Goal: Task Accomplishment & Management: Manage account settings

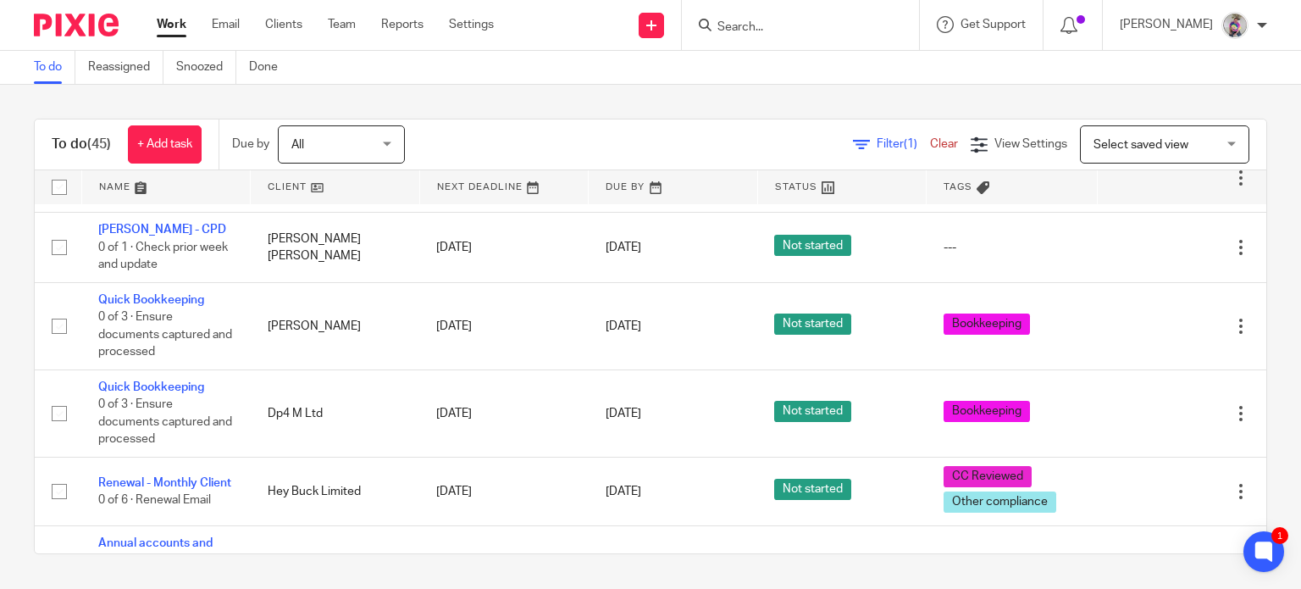
scroll to position [1451, 0]
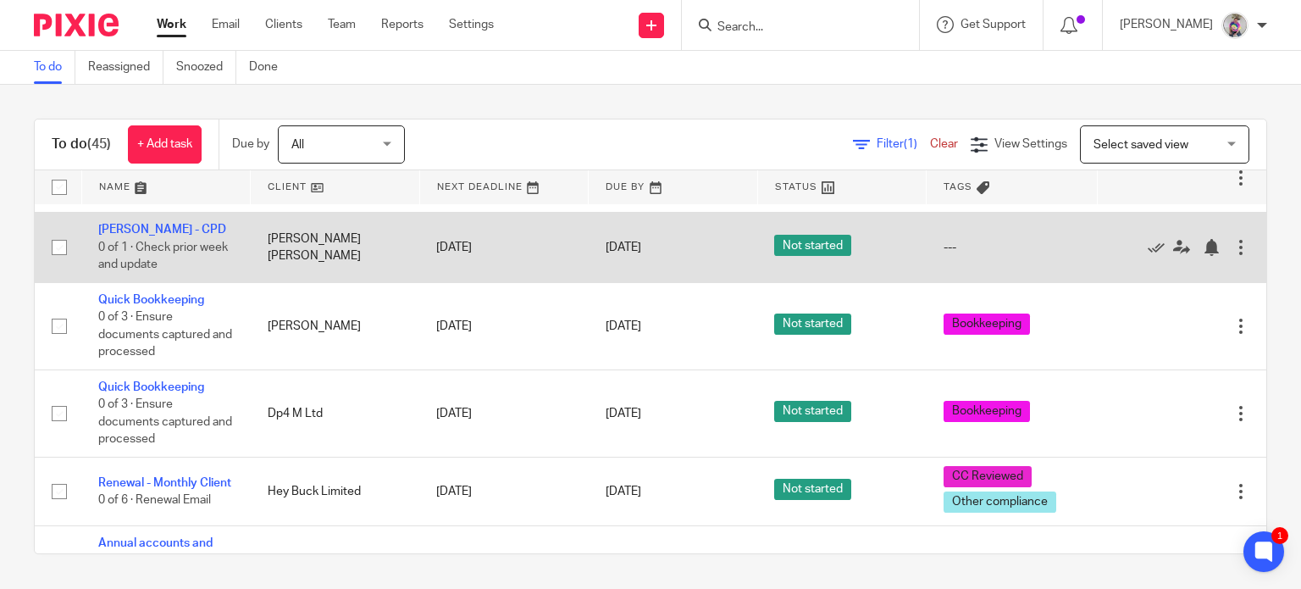
click at [1232, 256] on div at bounding box center [1240, 247] width 17 height 17
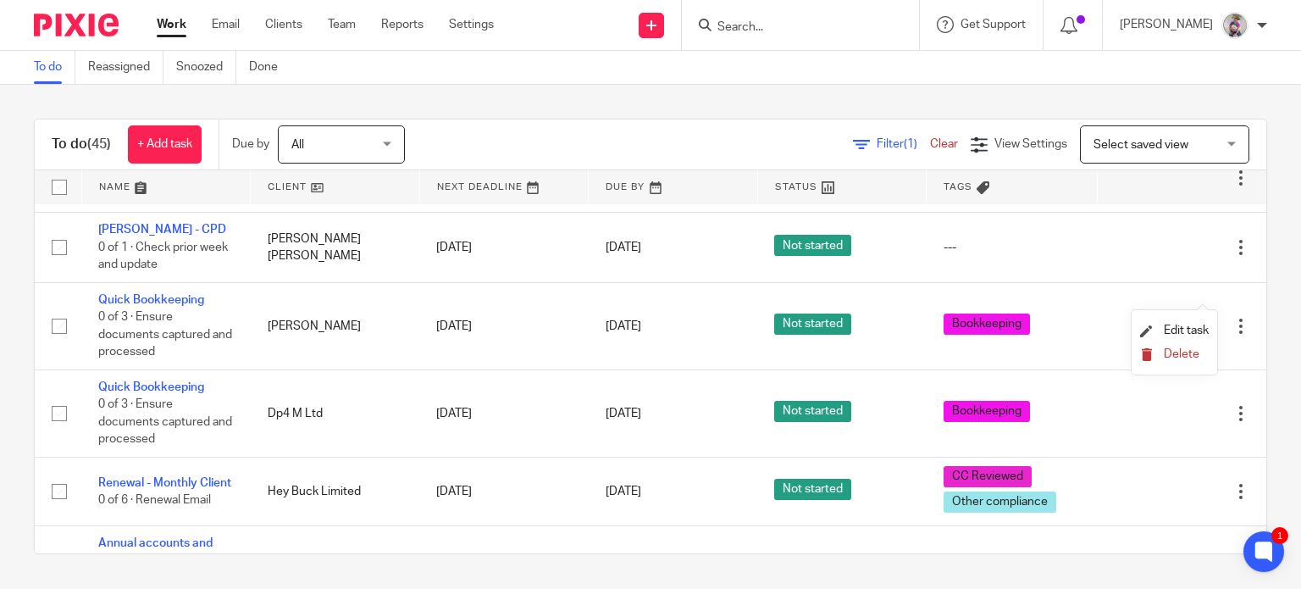
click at [1176, 355] on span "Delete" at bounding box center [1181, 354] width 36 height 12
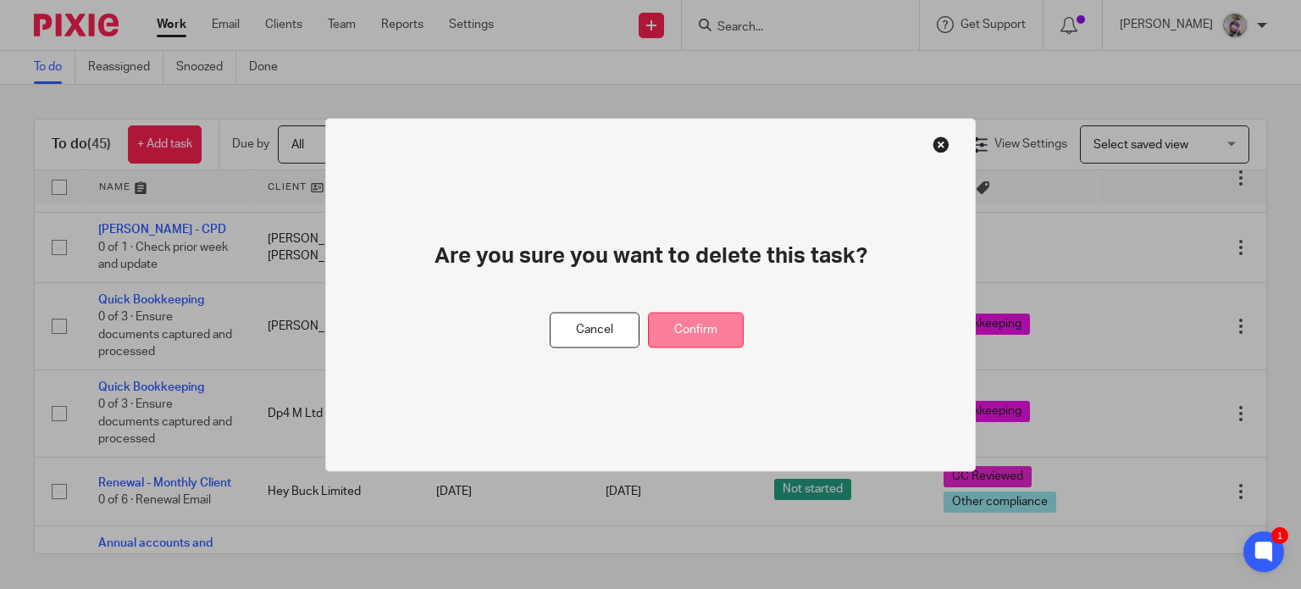
click at [717, 326] on button "Confirm" at bounding box center [696, 330] width 96 height 36
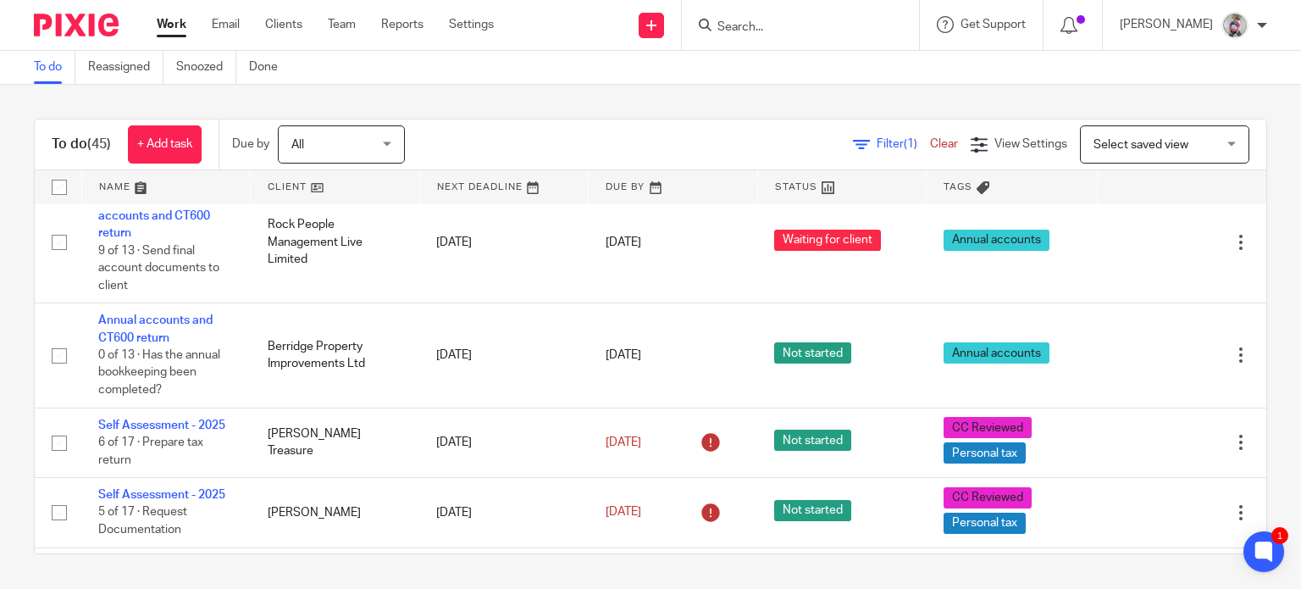
scroll to position [2202, 0]
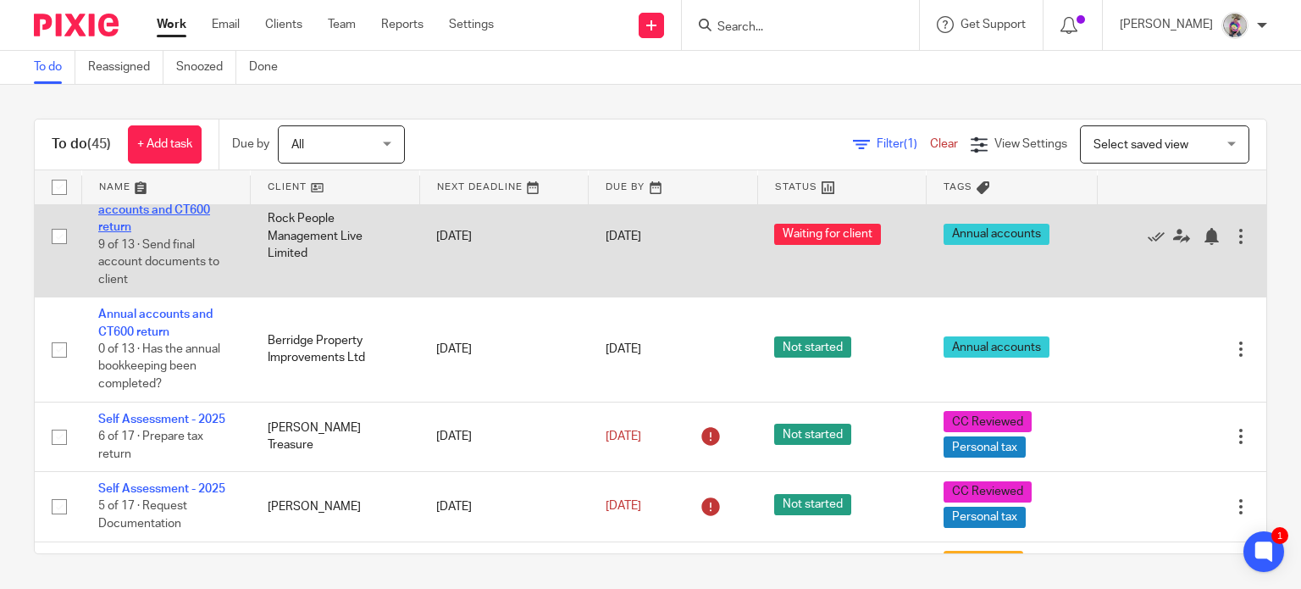
click at [188, 234] on link "[DATE]: Dormant: Annual accounts and CT600 return" at bounding box center [163, 210] width 131 height 47
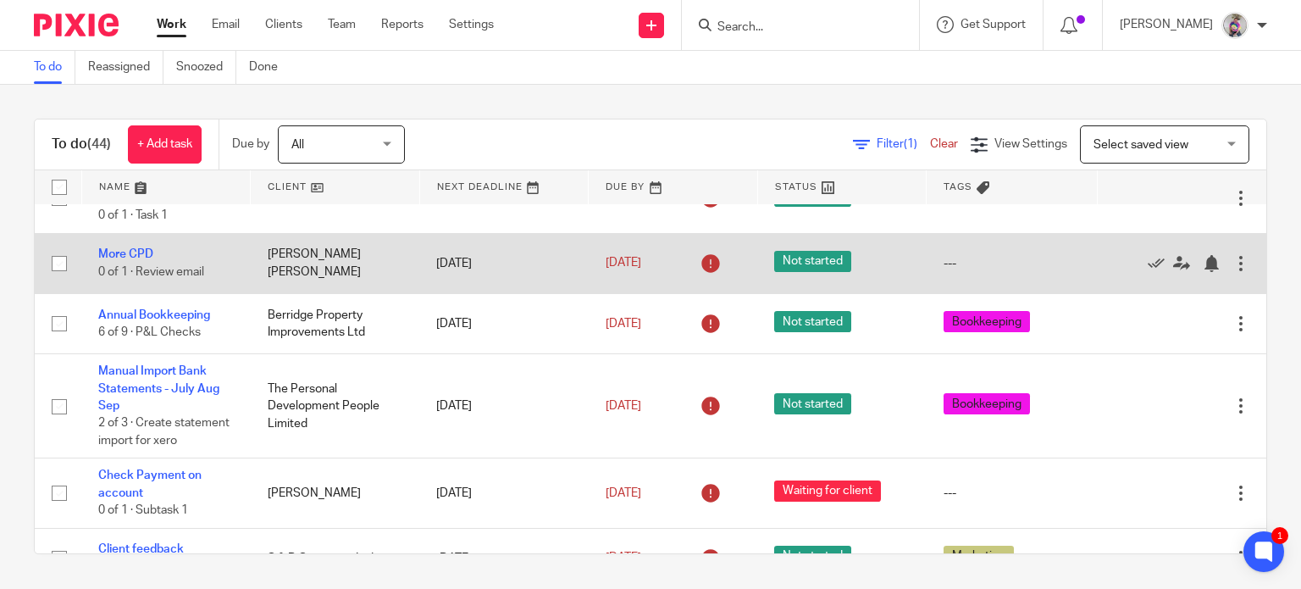
scroll to position [216, 0]
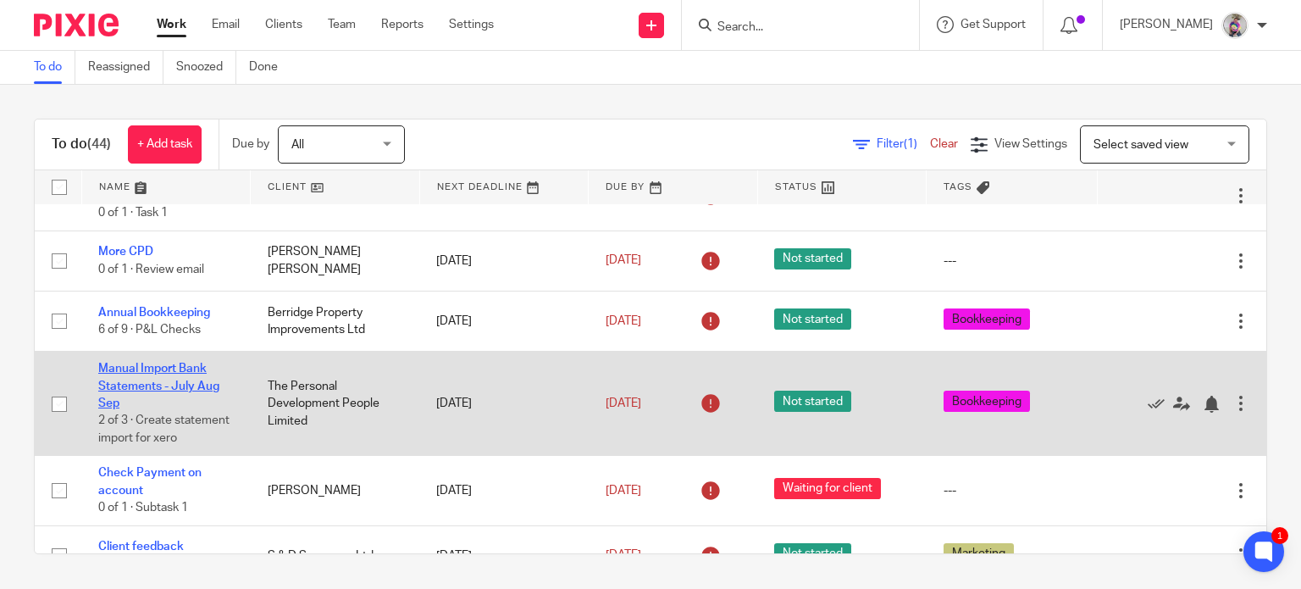
click at [169, 365] on link "Manual Import Bank Statements - July Aug Sep" at bounding box center [158, 385] width 121 height 47
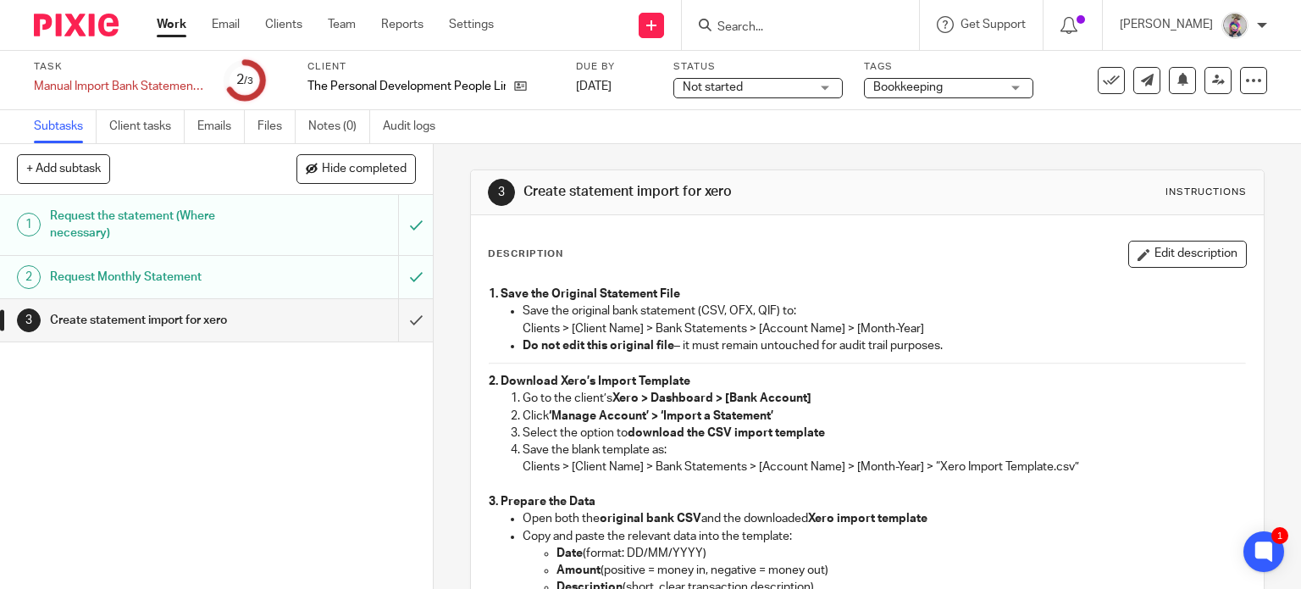
click at [190, 216] on h1 "Request the statement (Where necessary)" at bounding box center [160, 224] width 221 height 43
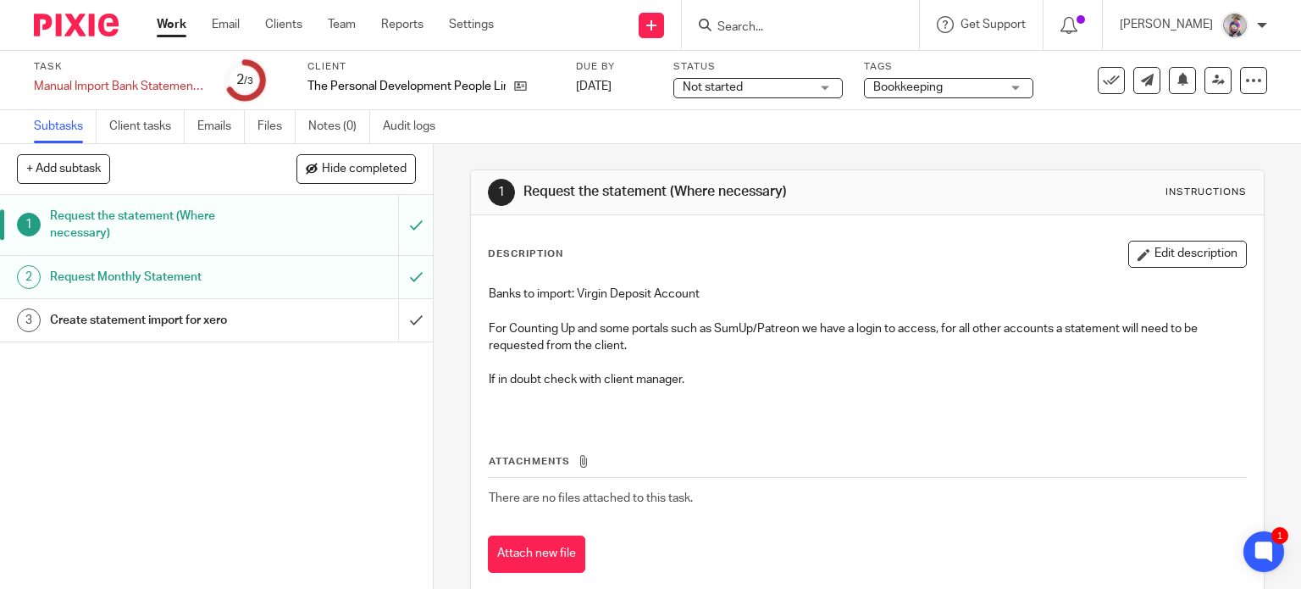
click at [184, 277] on h1 "Request Monthly Statement" at bounding box center [160, 276] width 221 height 25
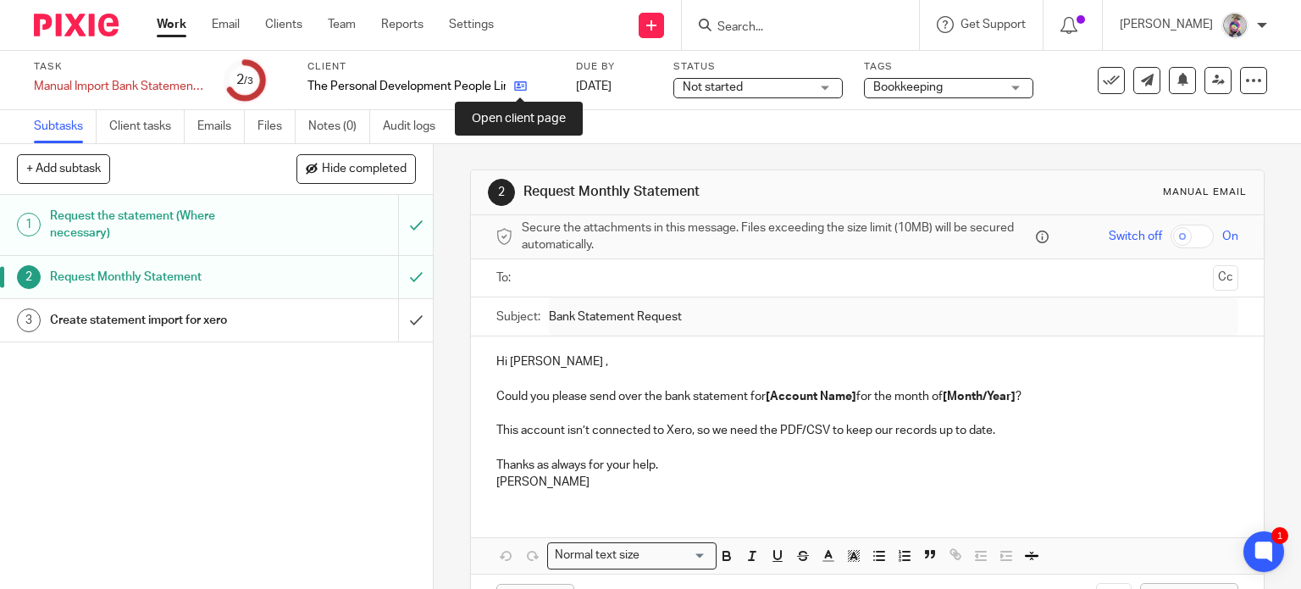
click at [519, 89] on icon at bounding box center [520, 86] width 13 height 13
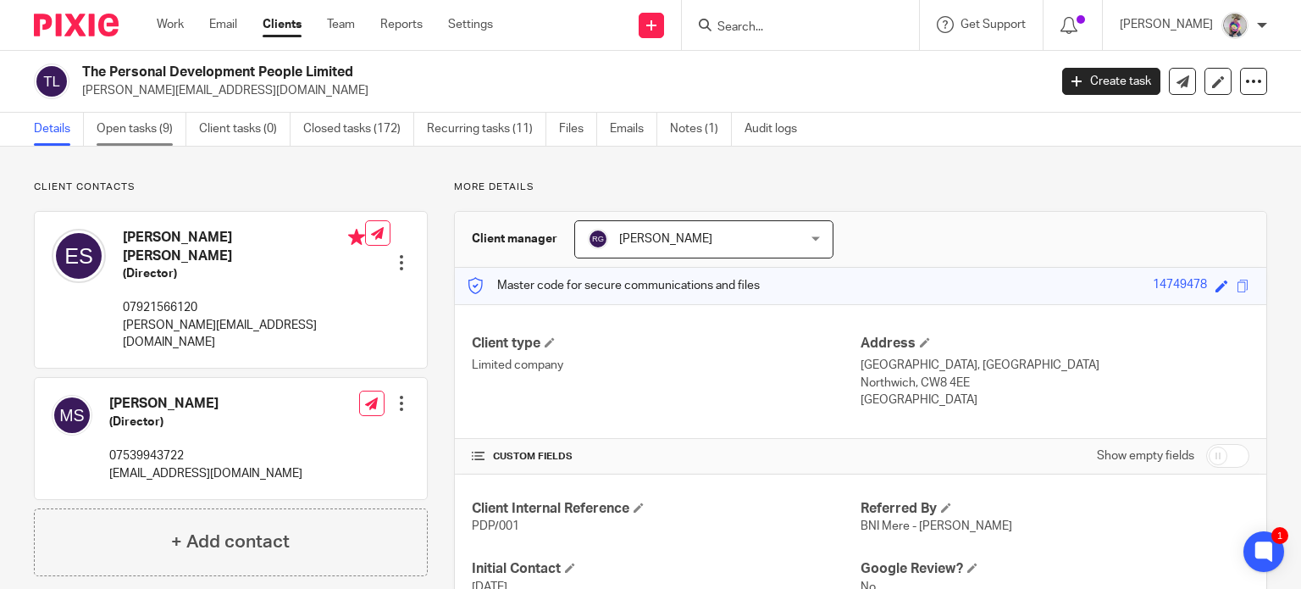
click at [147, 138] on link "Open tasks (9)" at bounding box center [142, 129] width 90 height 33
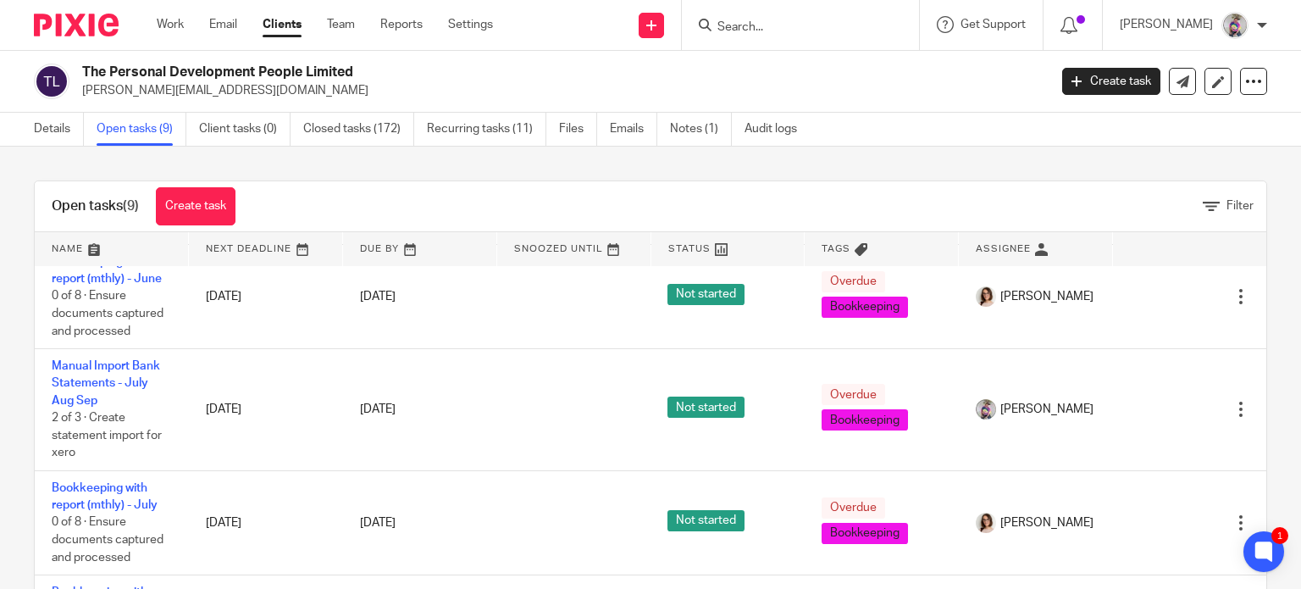
scroll to position [180, 0]
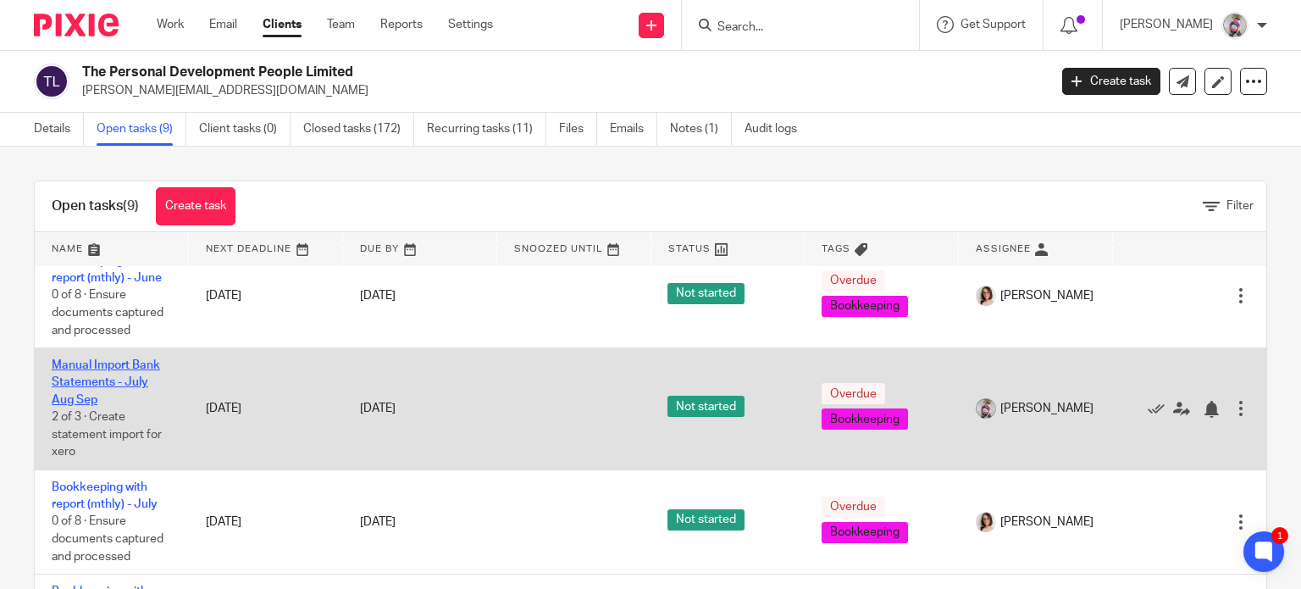
click at [88, 367] on link "Manual Import Bank Statements - July Aug Sep" at bounding box center [106, 382] width 108 height 47
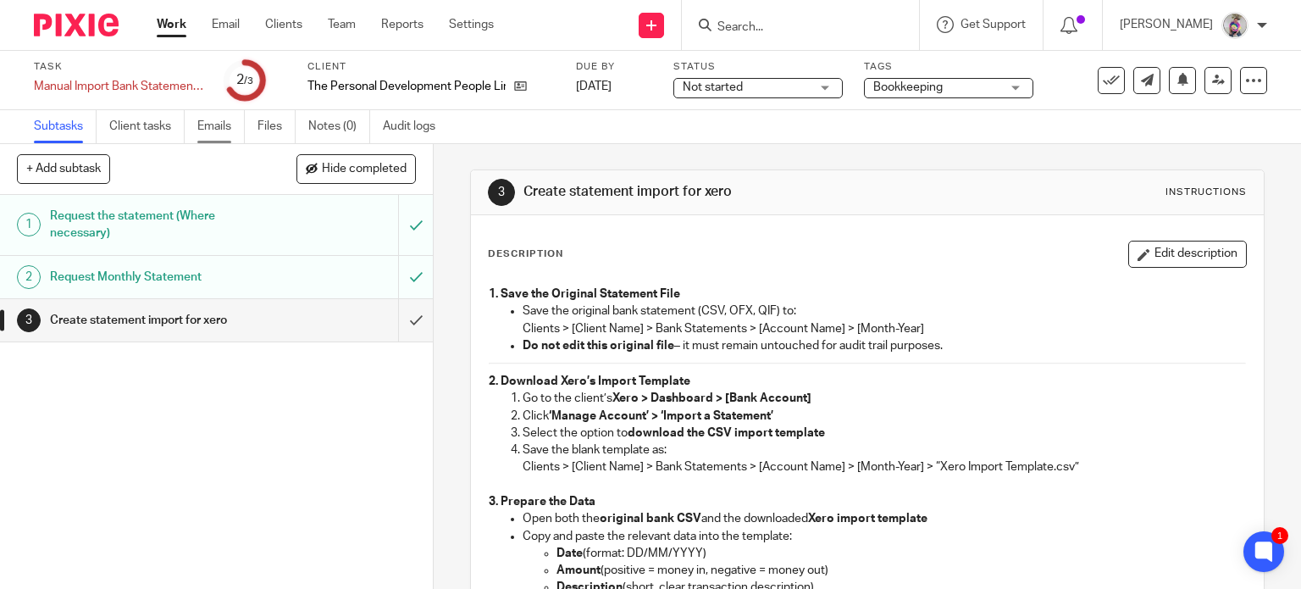
click at [213, 123] on link "Emails" at bounding box center [220, 126] width 47 height 33
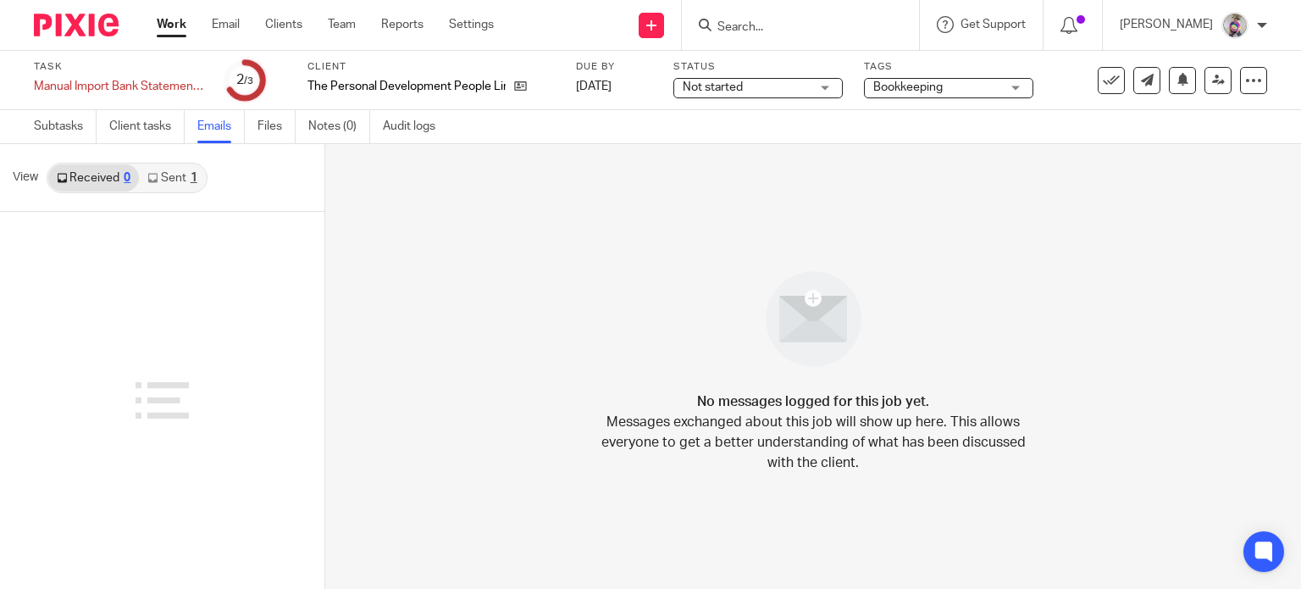
click at [171, 179] on link "Sent 1" at bounding box center [172, 177] width 66 height 27
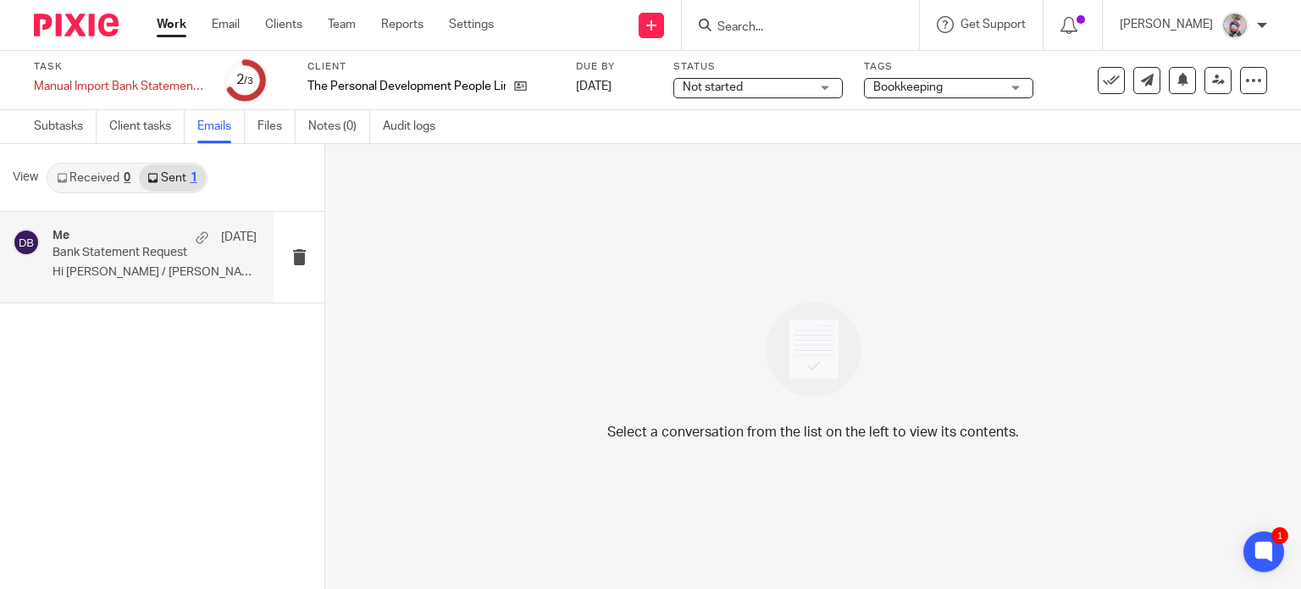
click at [145, 255] on p "Bank Statement Request" at bounding box center [134, 253] width 163 height 14
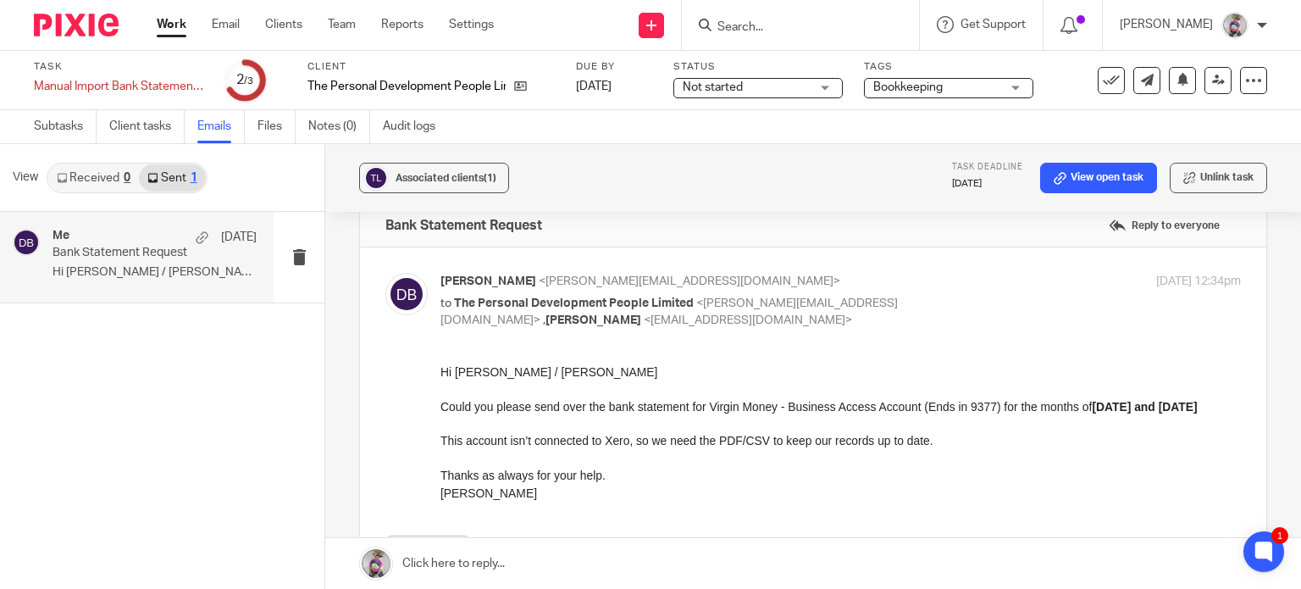
scroll to position [30, 0]
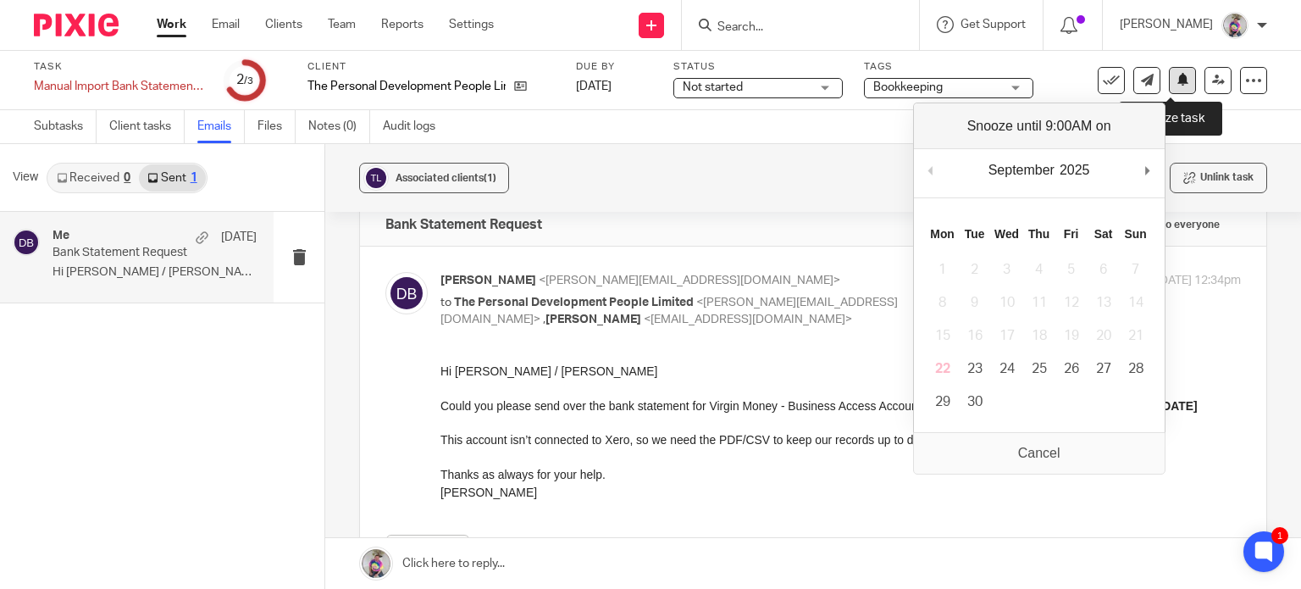
click at [1169, 88] on button at bounding box center [1182, 80] width 27 height 27
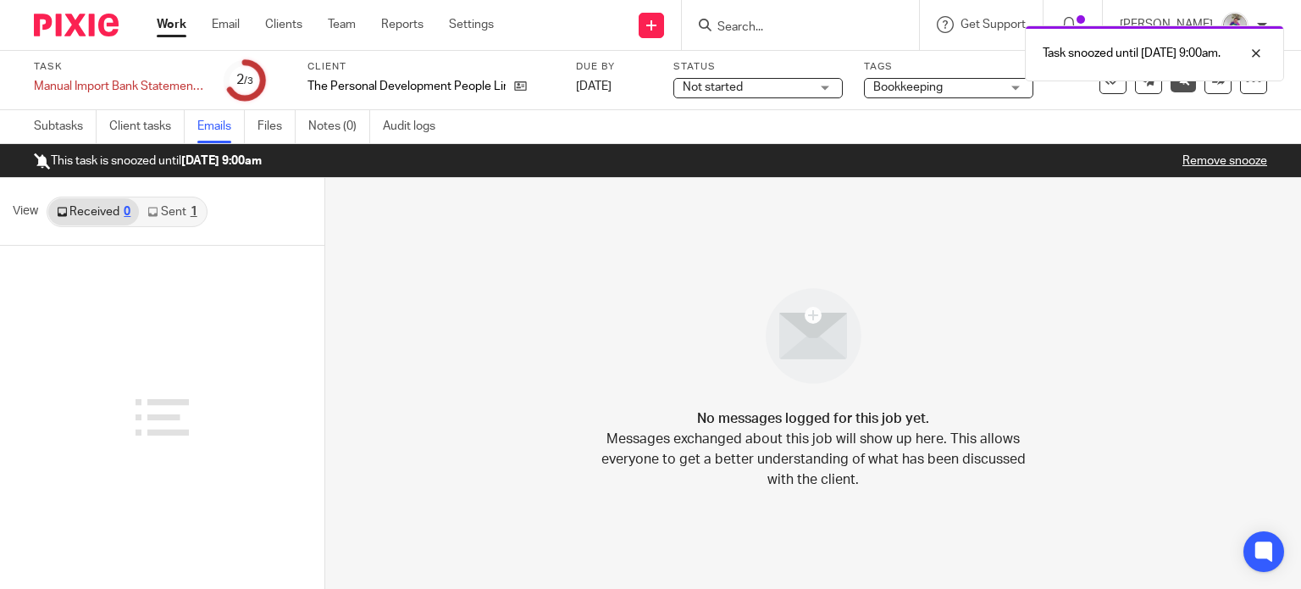
click at [165, 25] on link "Work" at bounding box center [172, 24] width 30 height 17
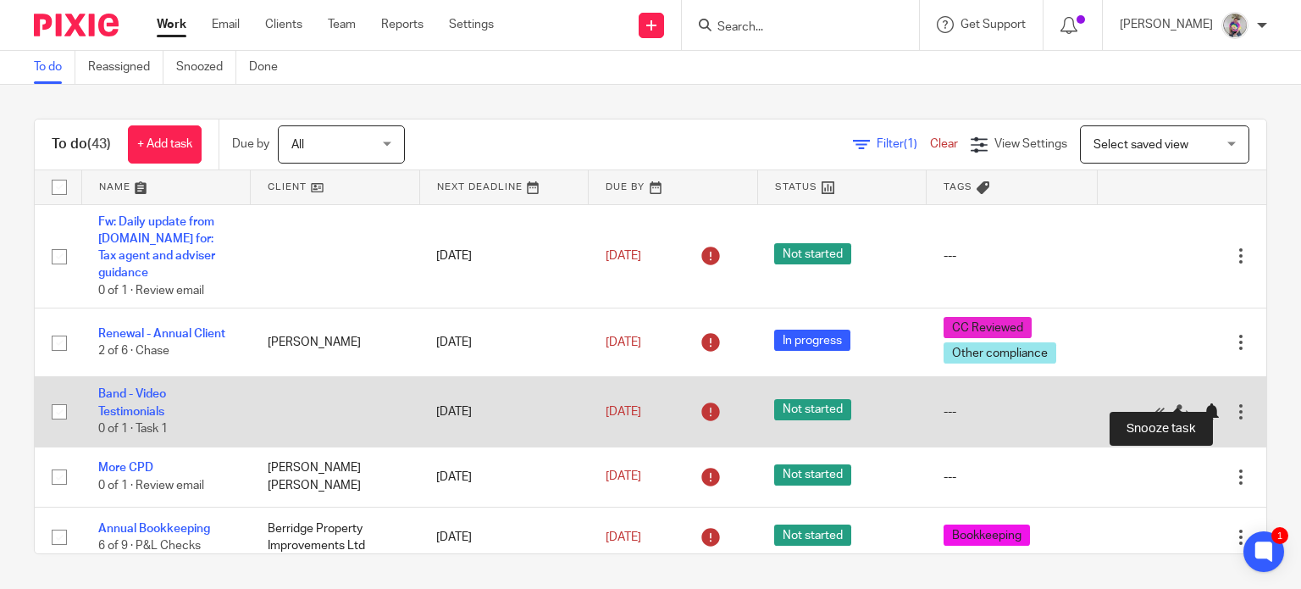
click at [1202, 403] on div at bounding box center [1210, 411] width 17 height 17
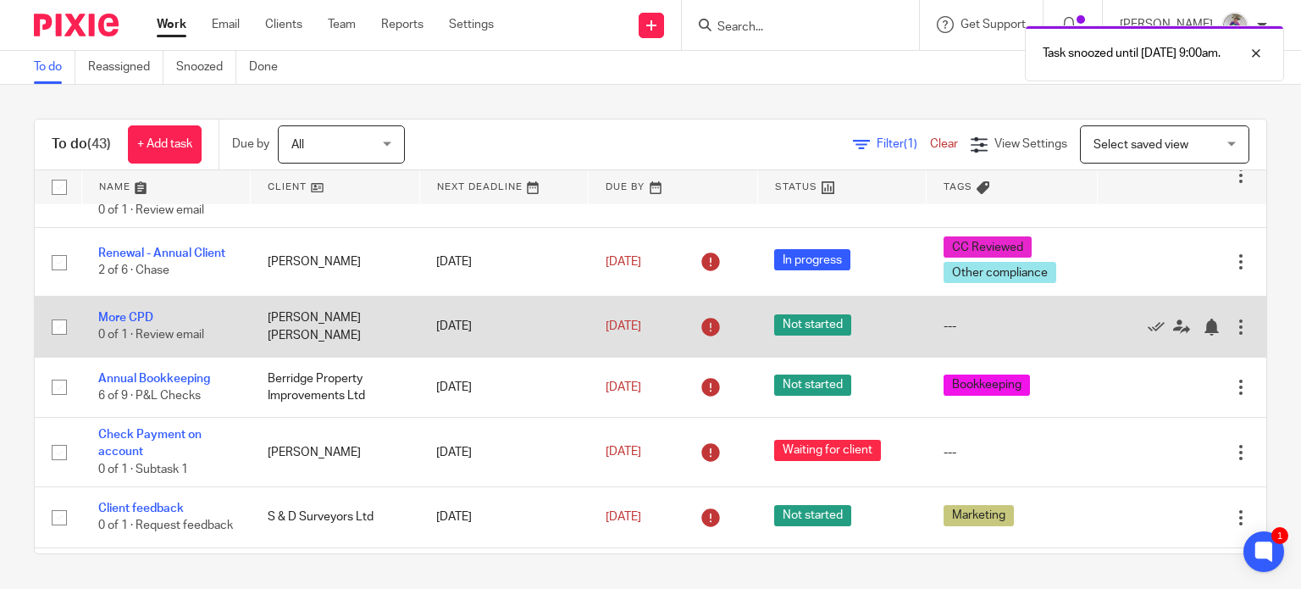
scroll to position [81, 0]
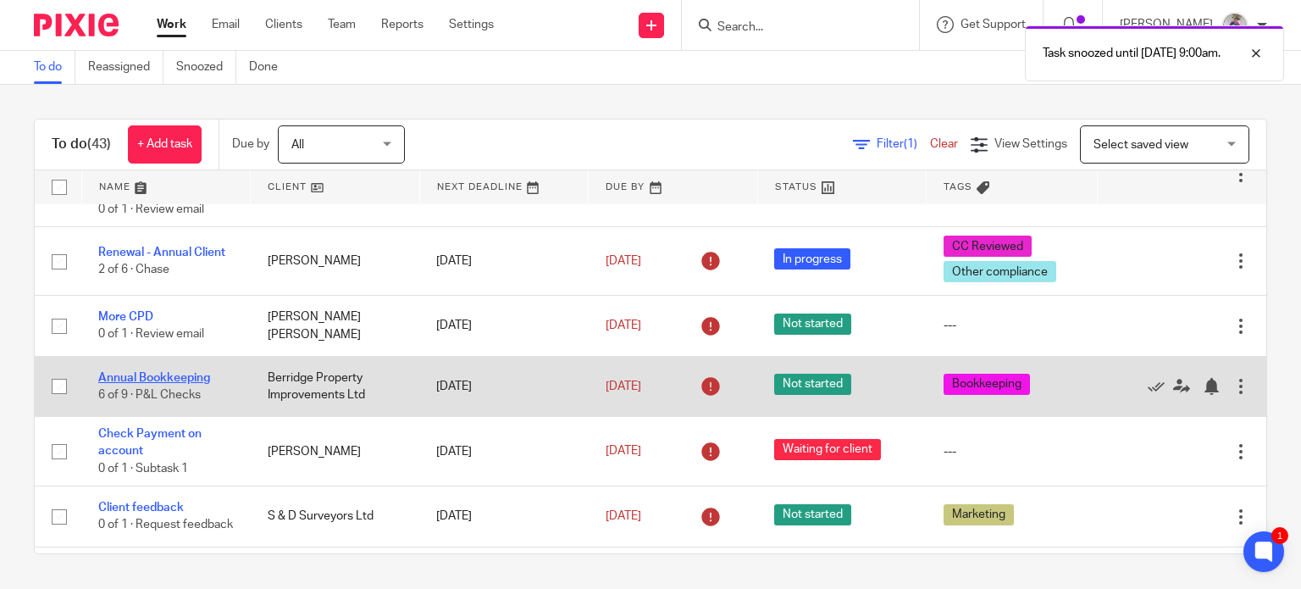
click at [174, 372] on link "Annual Bookkeeping" at bounding box center [154, 378] width 112 height 12
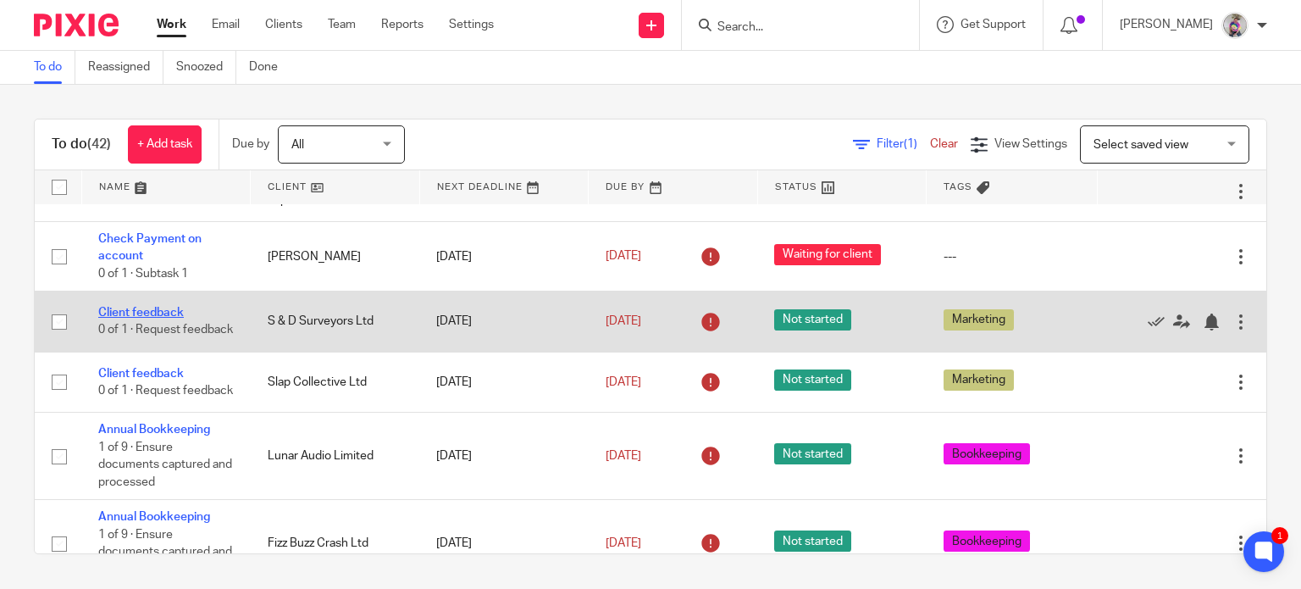
scroll to position [277, 0]
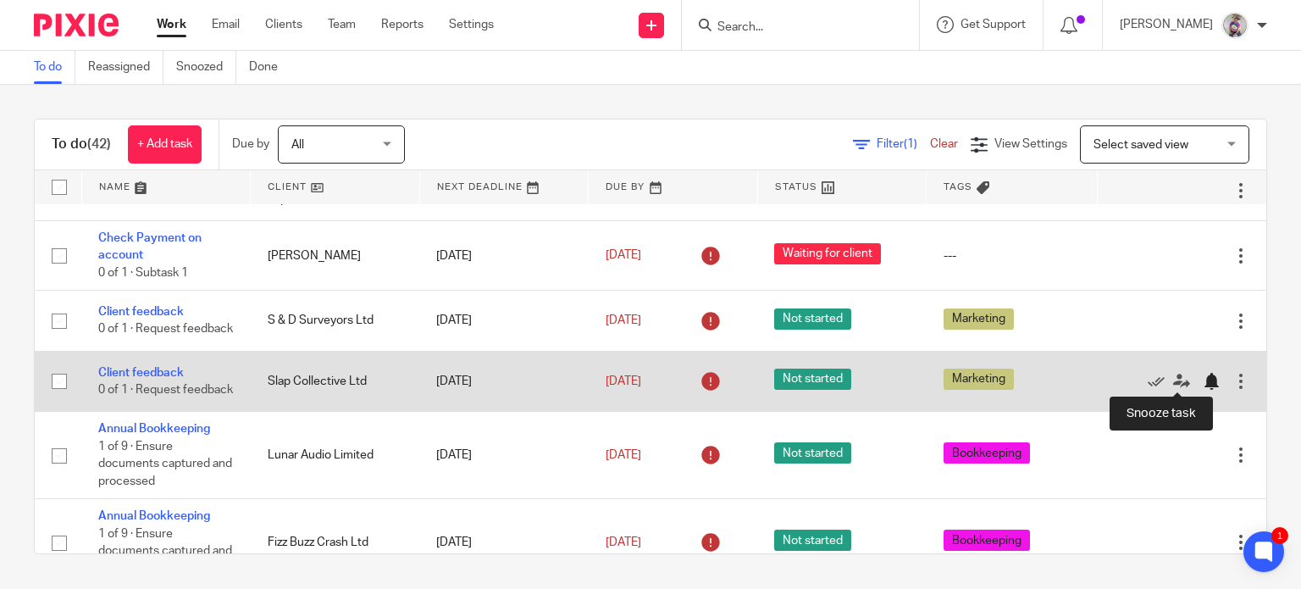
click at [1202, 377] on div at bounding box center [1210, 381] width 17 height 17
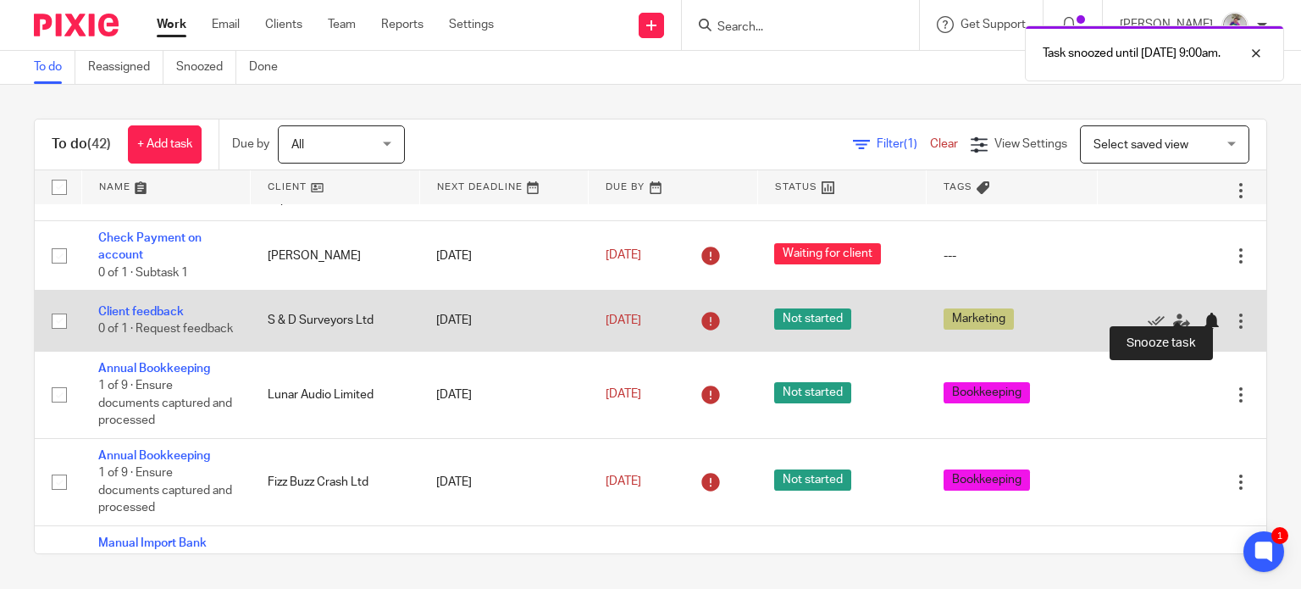
click at [1202, 312] on div at bounding box center [1210, 320] width 17 height 17
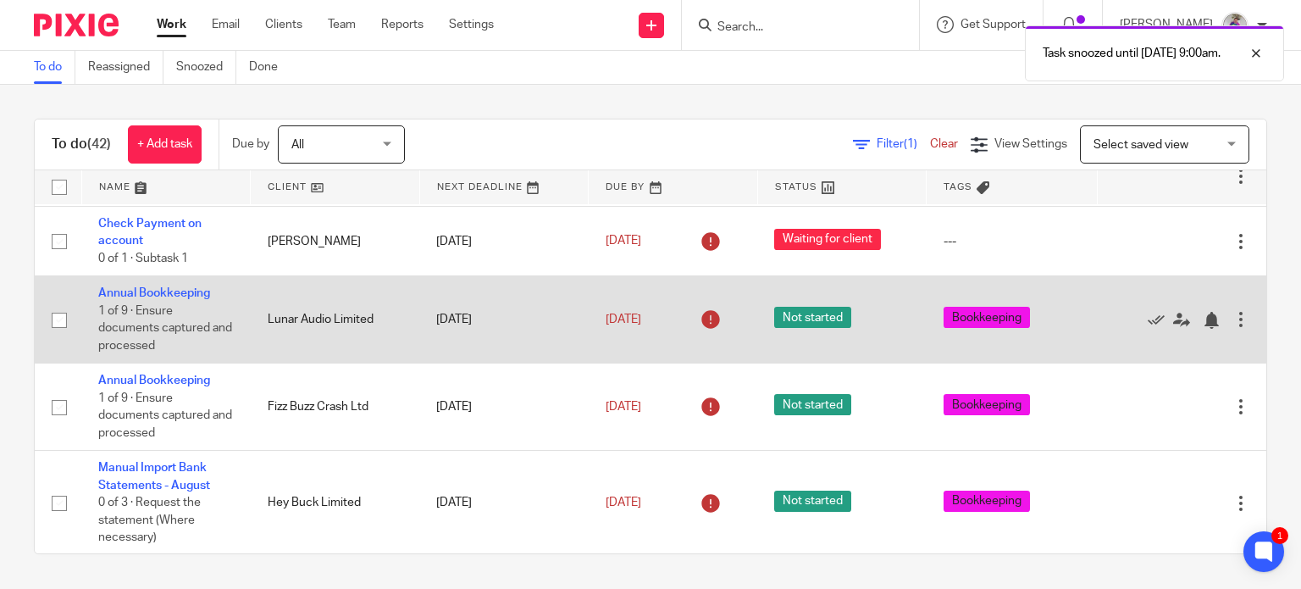
scroll to position [294, 0]
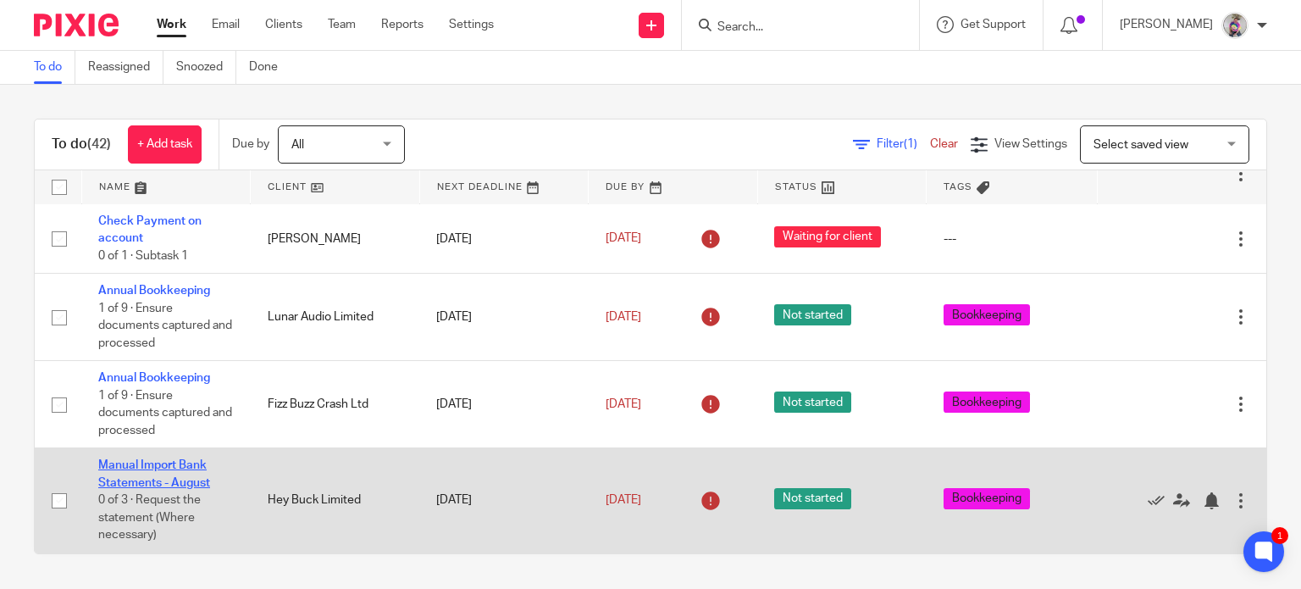
click at [139, 465] on link "Manual Import Bank Statements - August" at bounding box center [154, 473] width 112 height 29
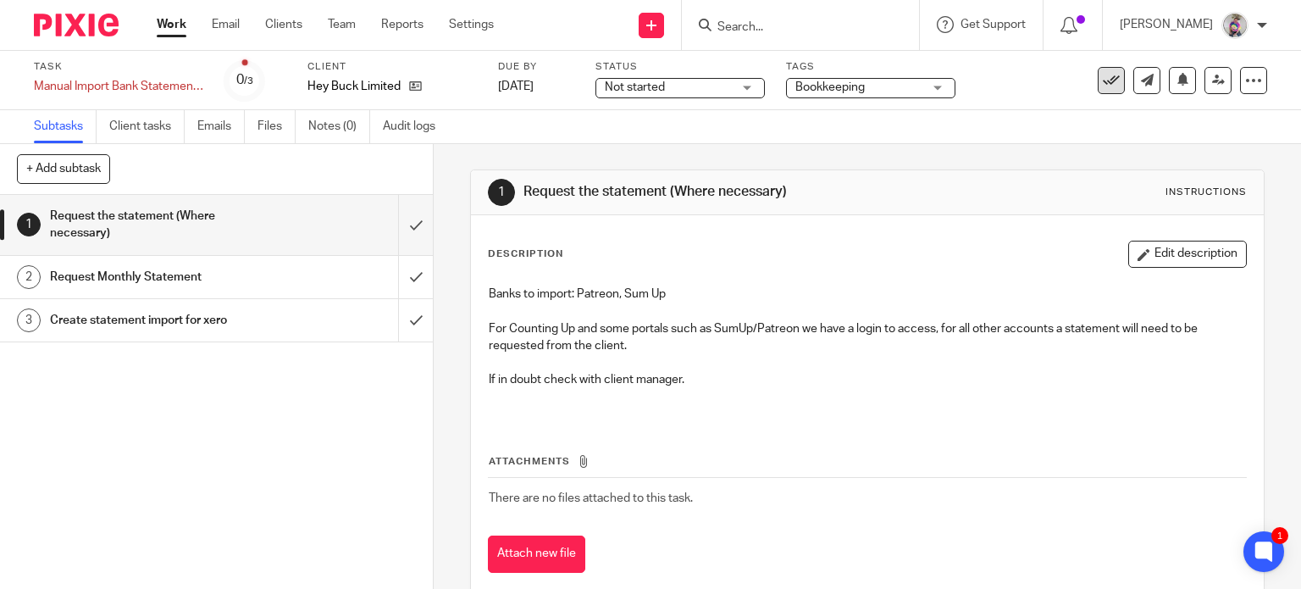
click at [1103, 87] on icon at bounding box center [1111, 80] width 17 height 17
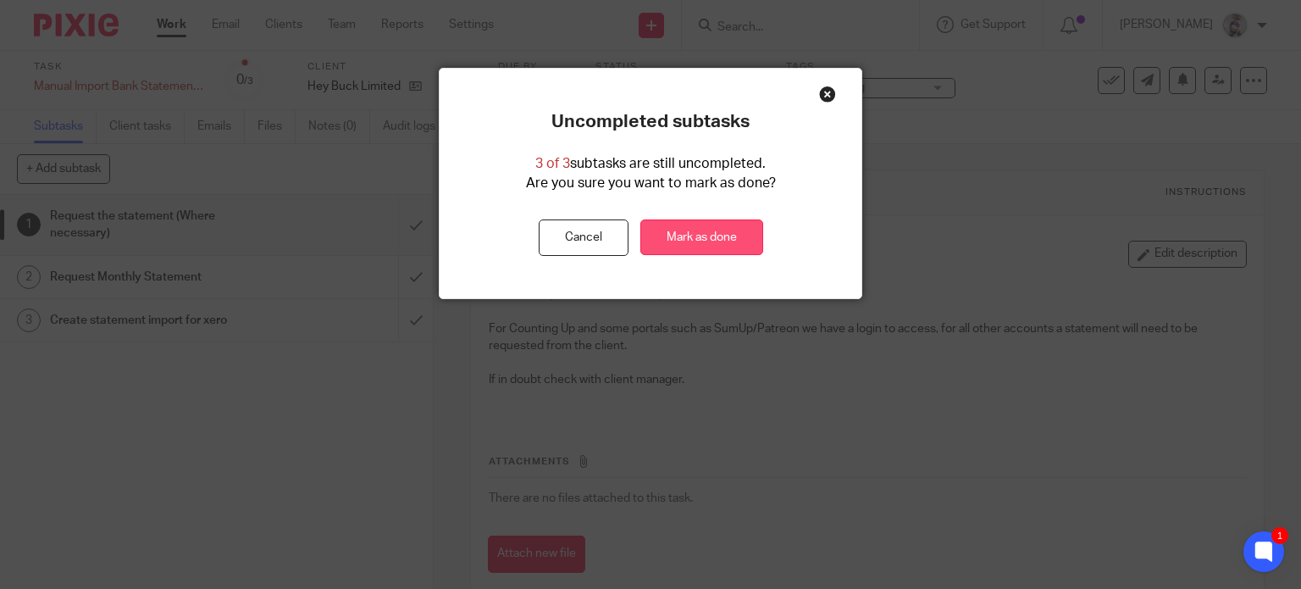
click at [685, 243] on link "Mark as done" at bounding box center [701, 237] width 123 height 36
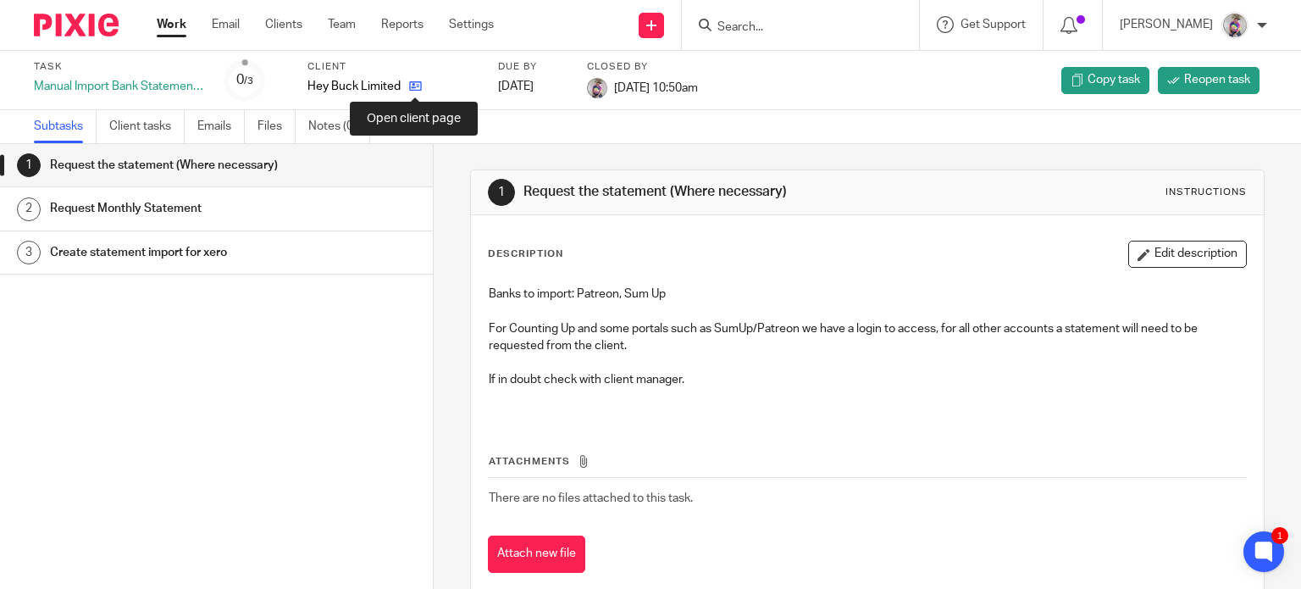
click at [416, 85] on icon at bounding box center [415, 86] width 13 height 13
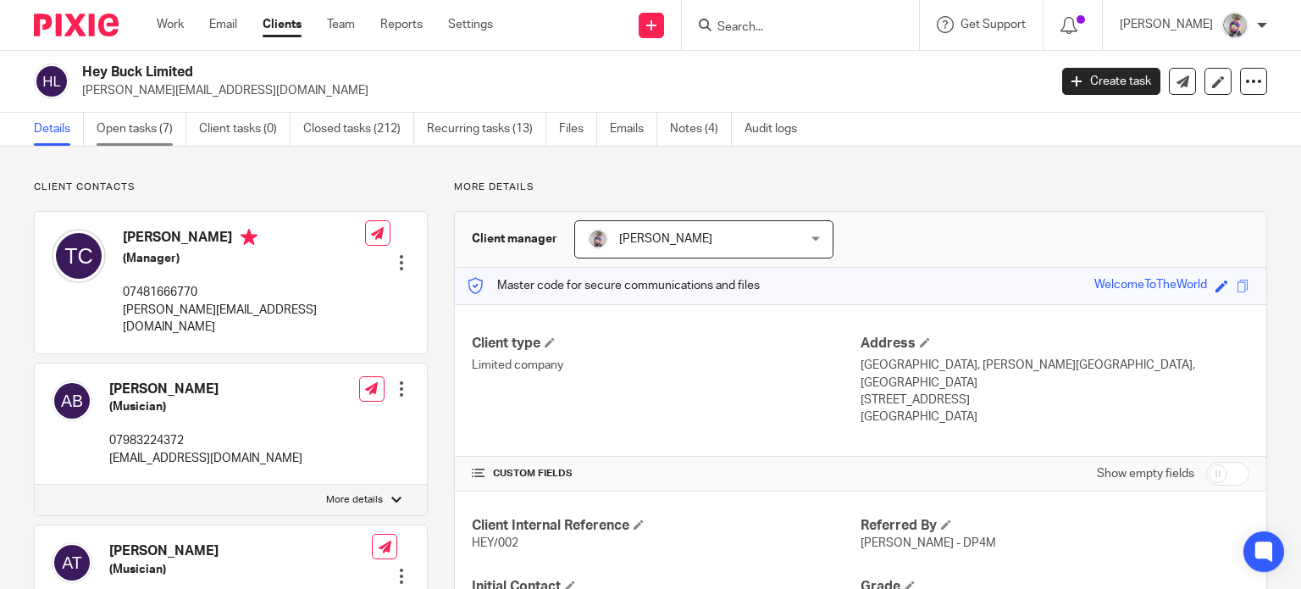
click at [144, 128] on link "Open tasks (7)" at bounding box center [142, 129] width 90 height 33
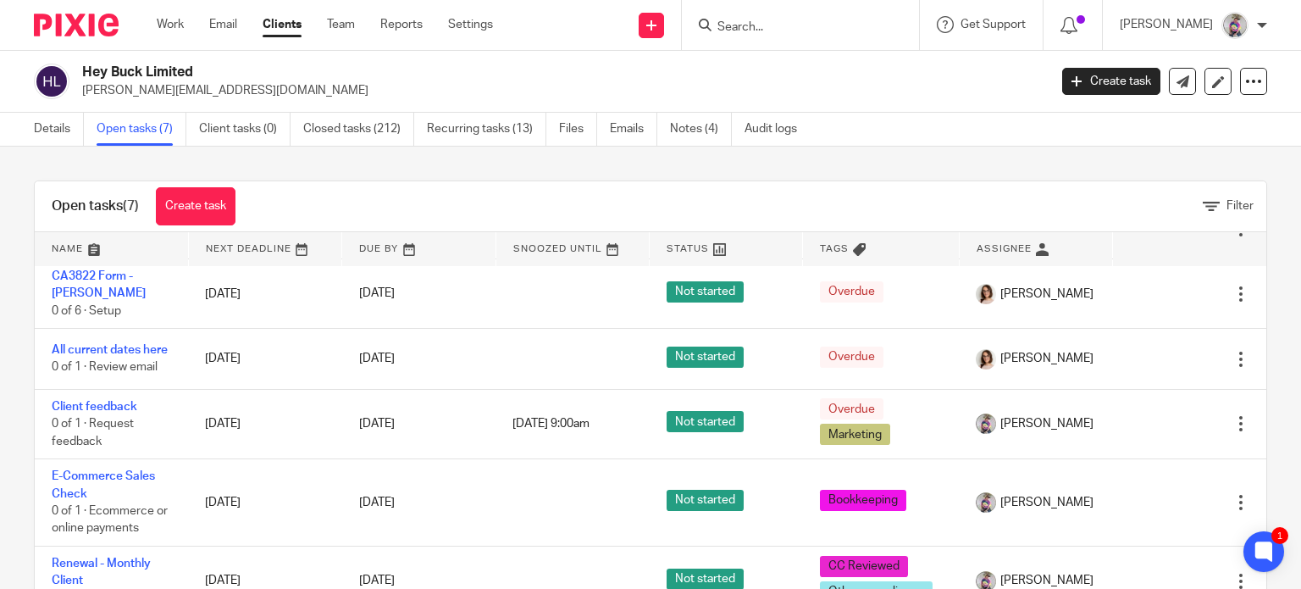
scroll to position [148, 0]
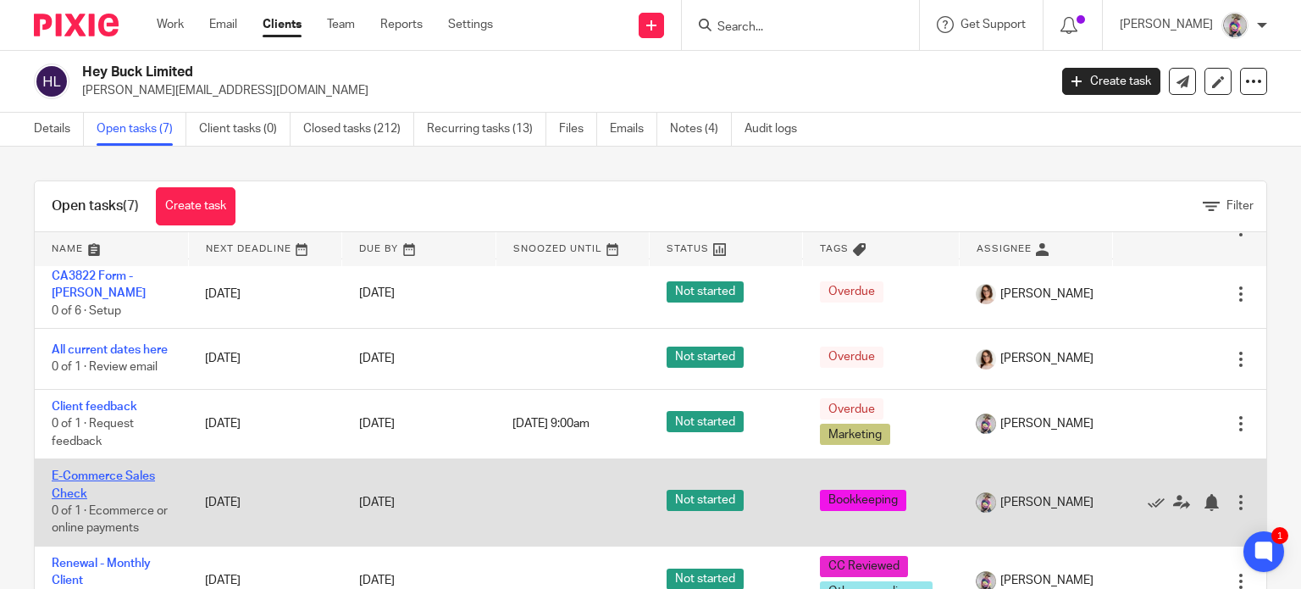
click at [102, 473] on link "E-Commerce Sales Check" at bounding box center [103, 484] width 103 height 29
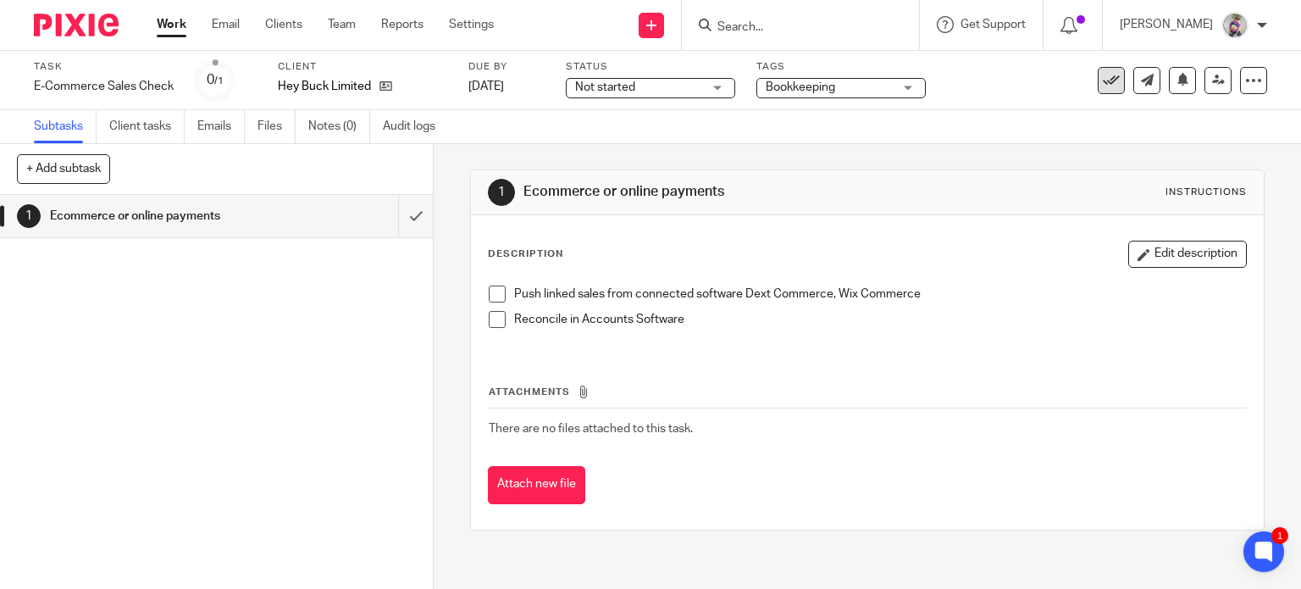
click at [1097, 80] on button at bounding box center [1110, 80] width 27 height 27
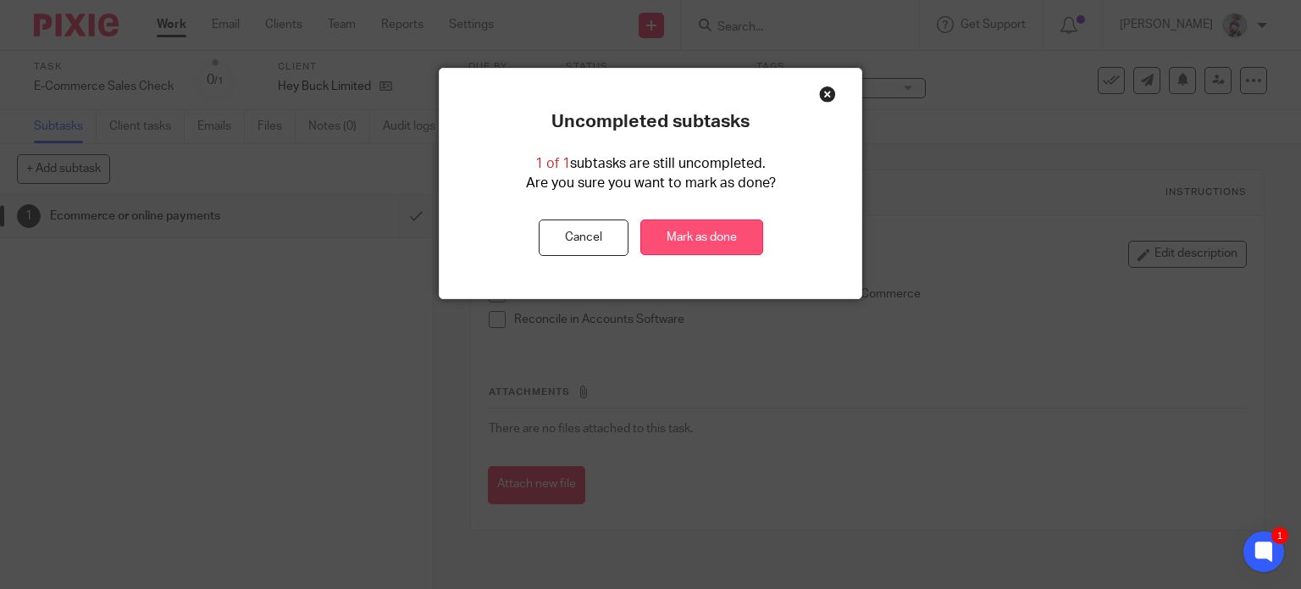
click at [707, 233] on link "Mark as done" at bounding box center [701, 237] width 123 height 36
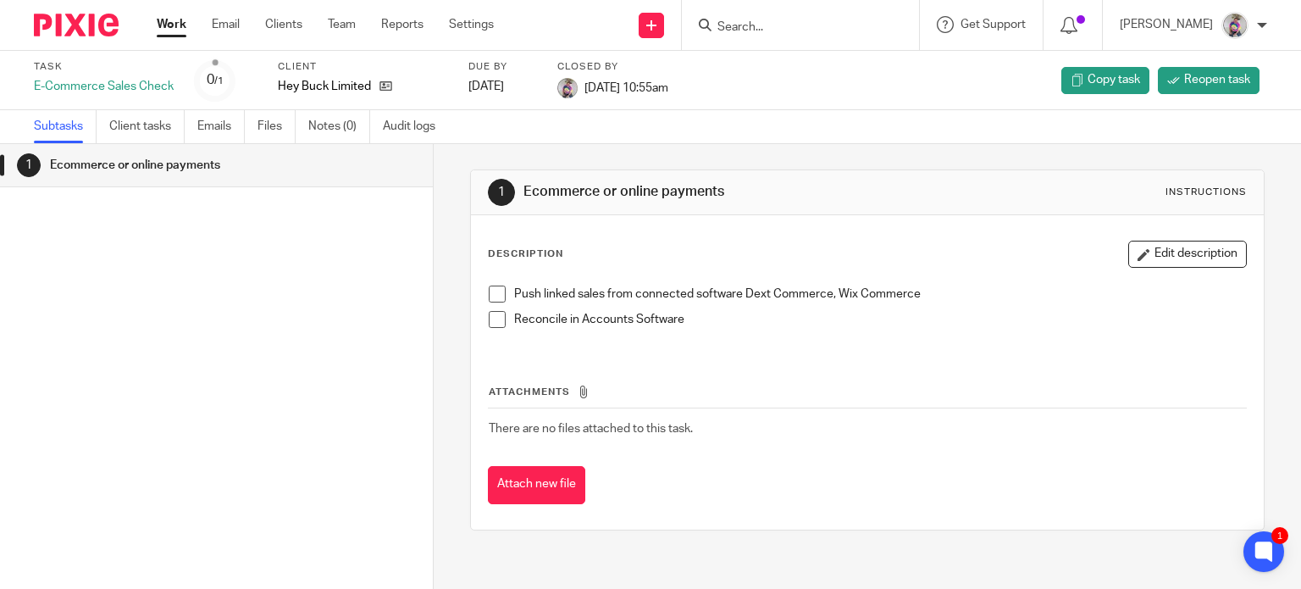
click at [178, 30] on link "Work" at bounding box center [172, 24] width 30 height 17
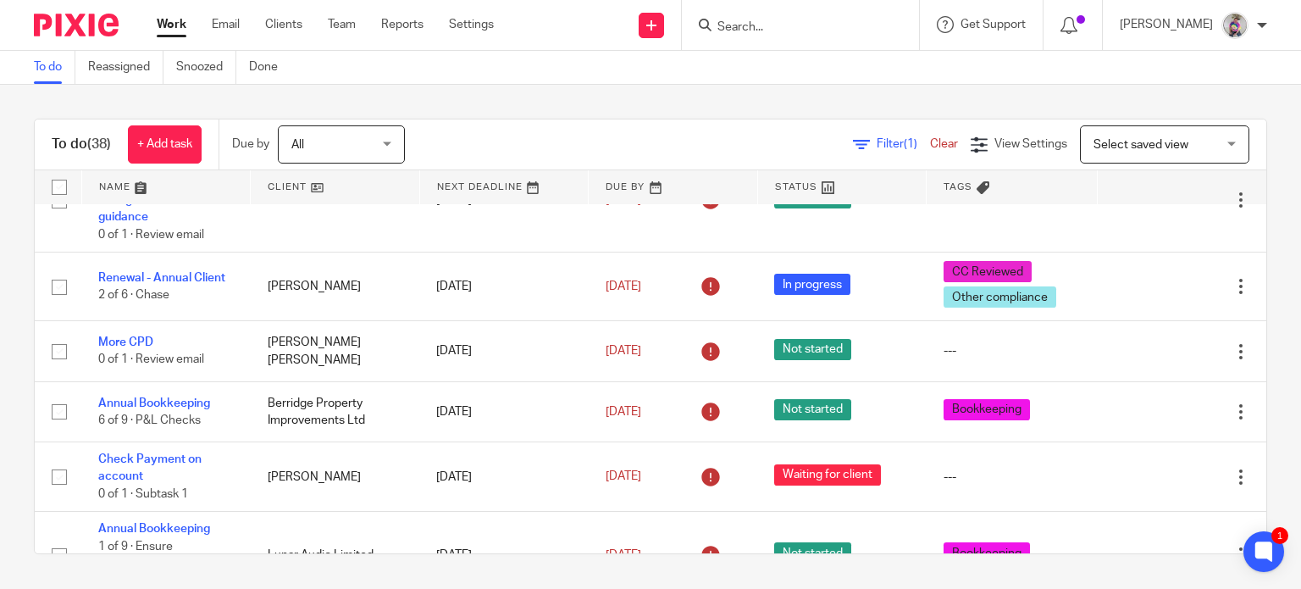
scroll to position [47, 0]
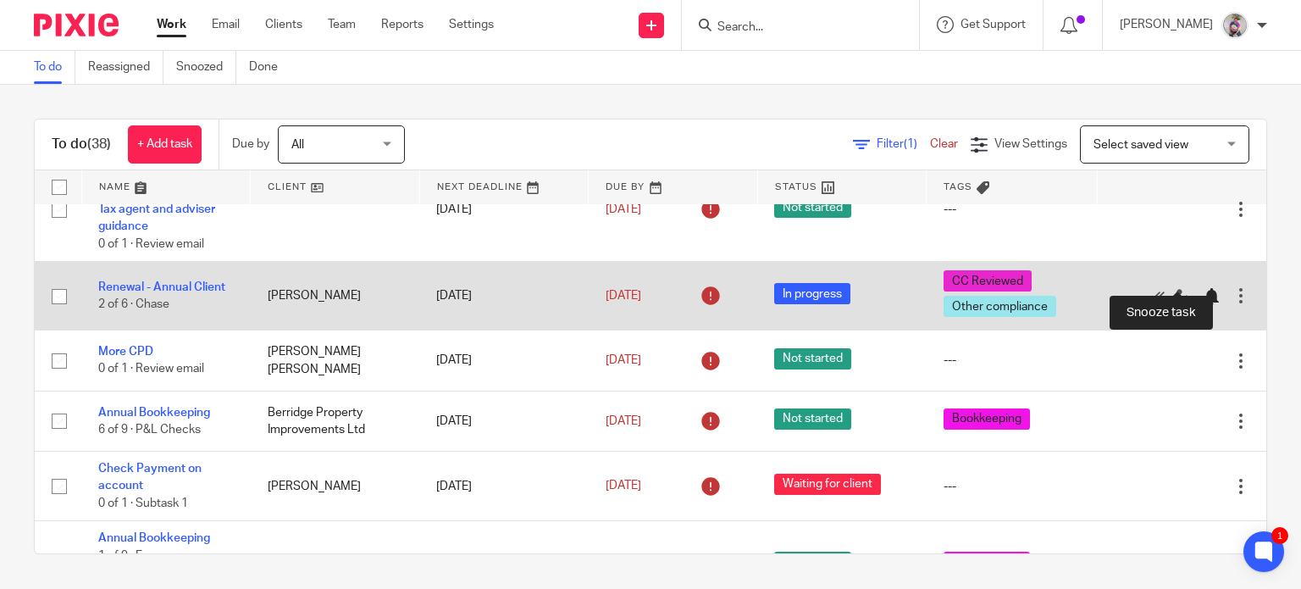
click at [1202, 288] on div at bounding box center [1210, 296] width 17 height 17
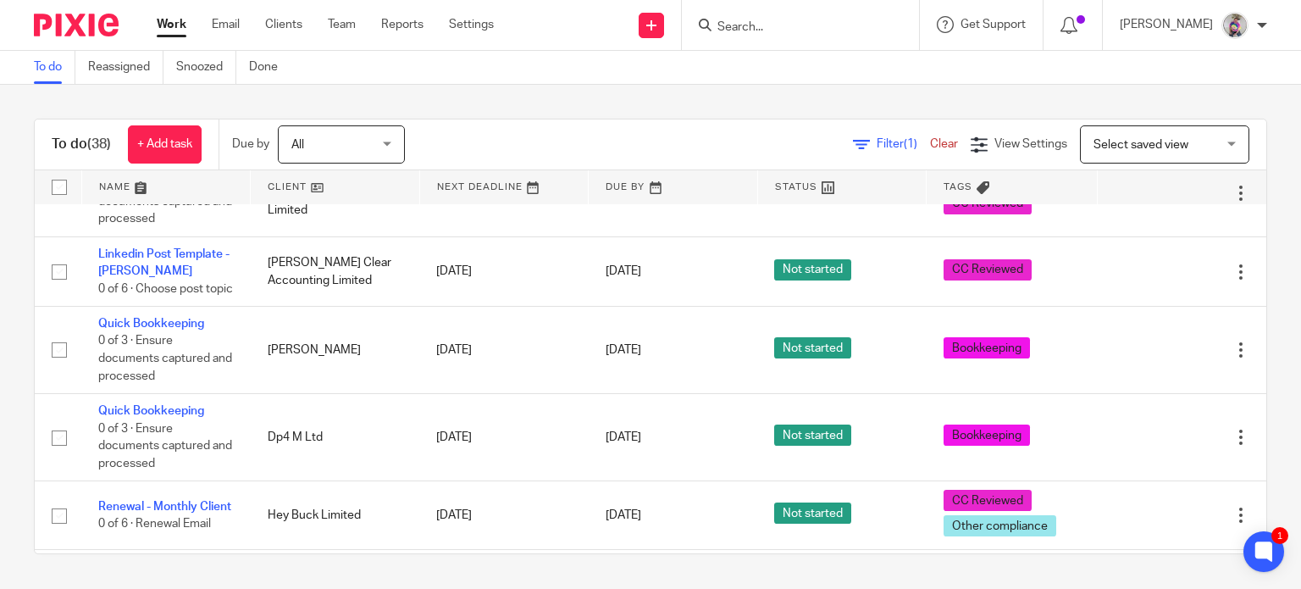
scroll to position [806, 0]
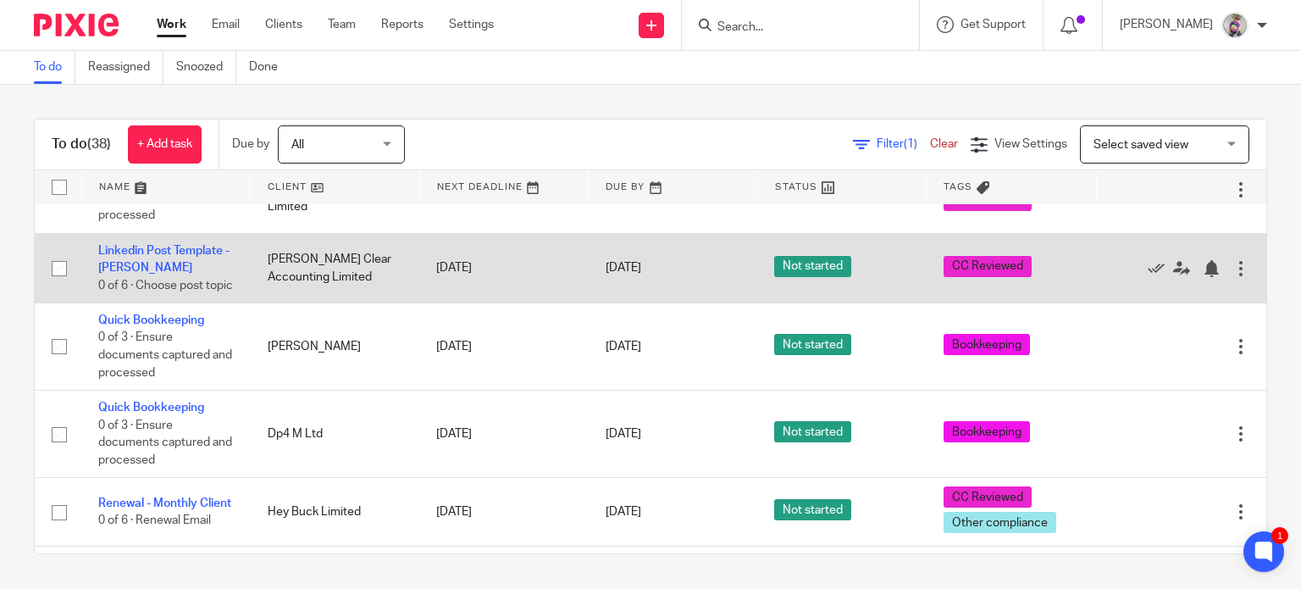
click at [1232, 263] on div at bounding box center [1240, 268] width 17 height 17
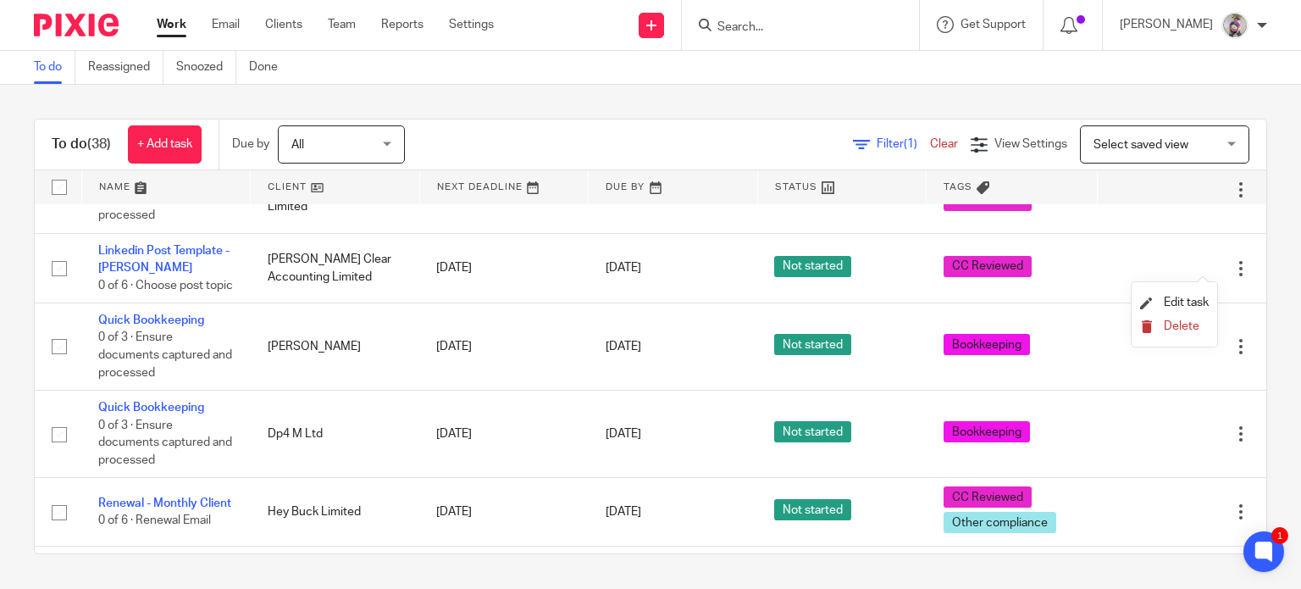
click at [1184, 322] on span "Delete" at bounding box center [1181, 326] width 36 height 12
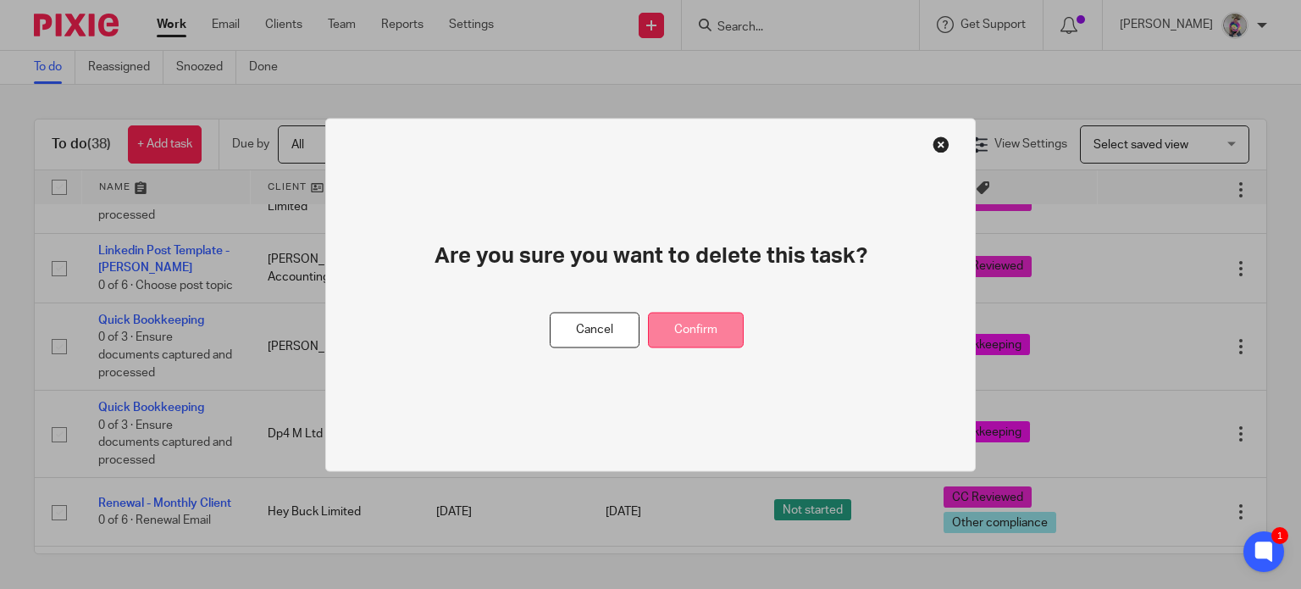
click at [706, 328] on button "Confirm" at bounding box center [696, 330] width 96 height 36
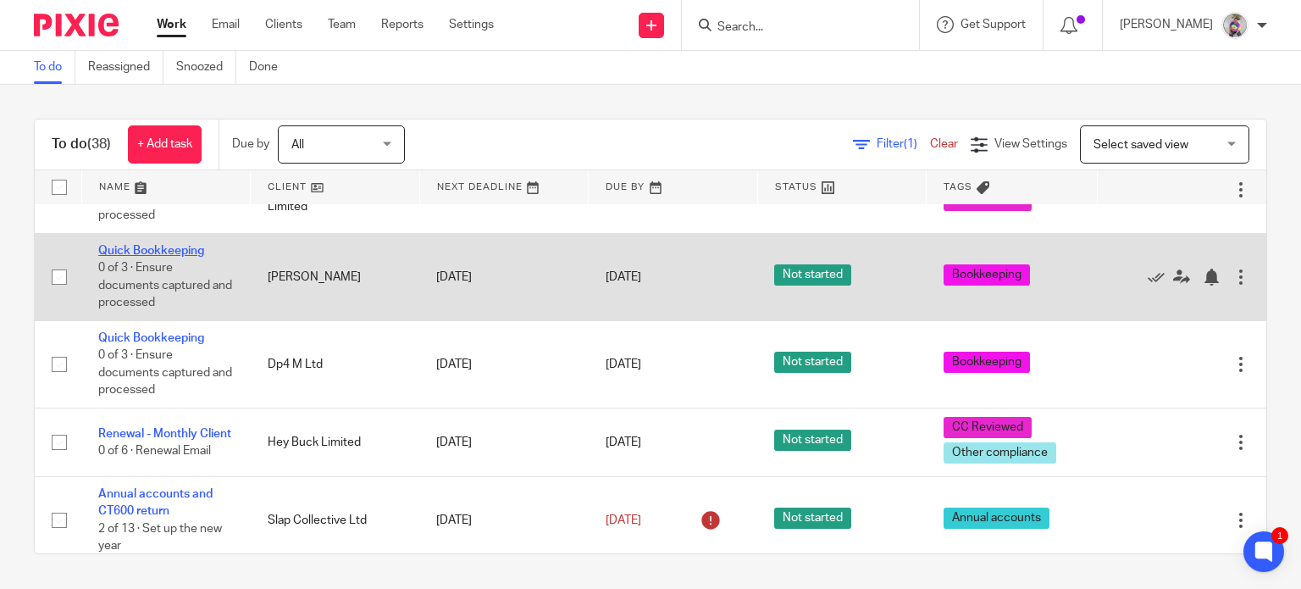
click at [177, 245] on link "Quick Bookkeeping" at bounding box center [151, 251] width 106 height 12
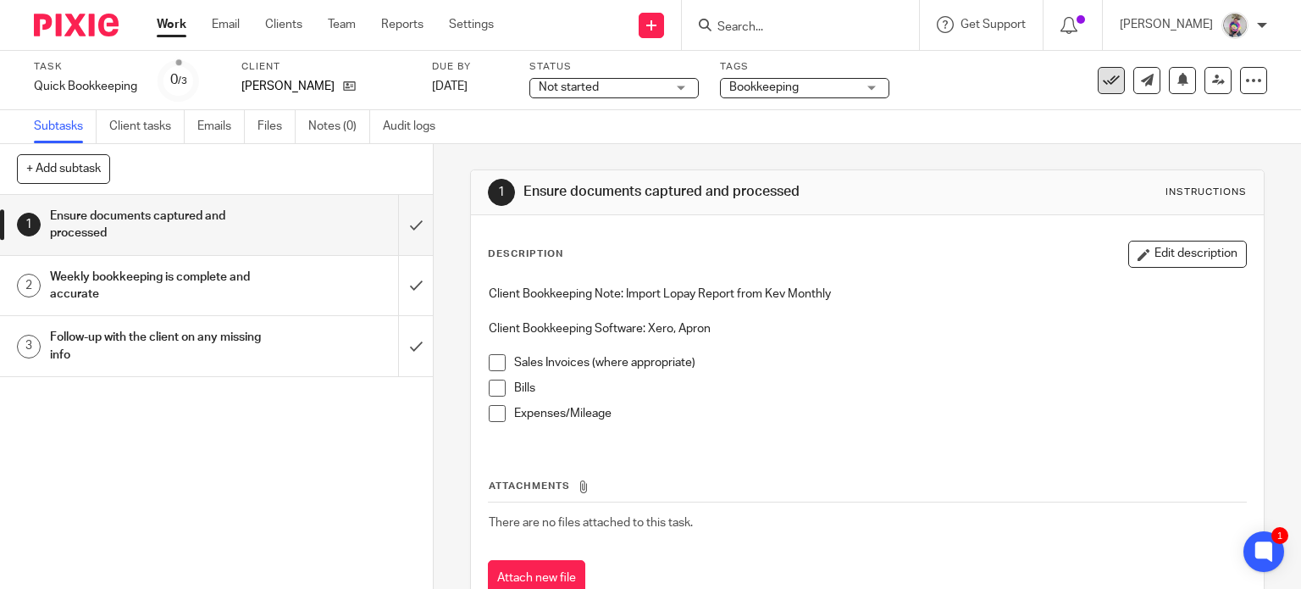
click at [1103, 80] on icon at bounding box center [1111, 80] width 17 height 17
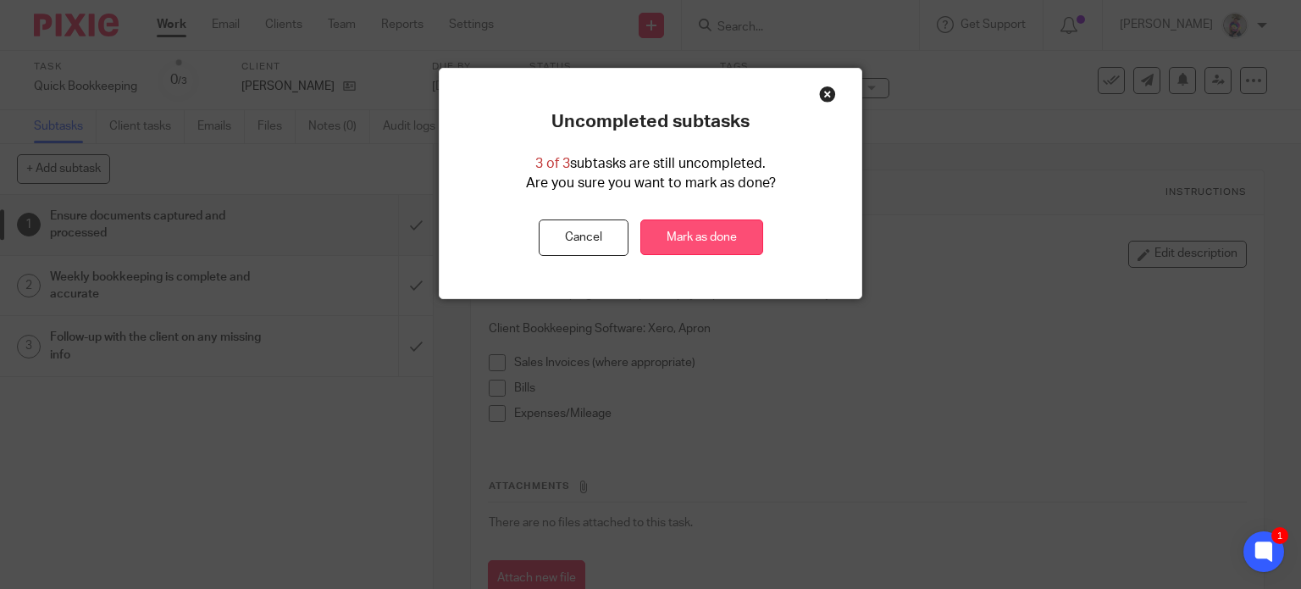
click at [695, 231] on link "Mark as done" at bounding box center [701, 237] width 123 height 36
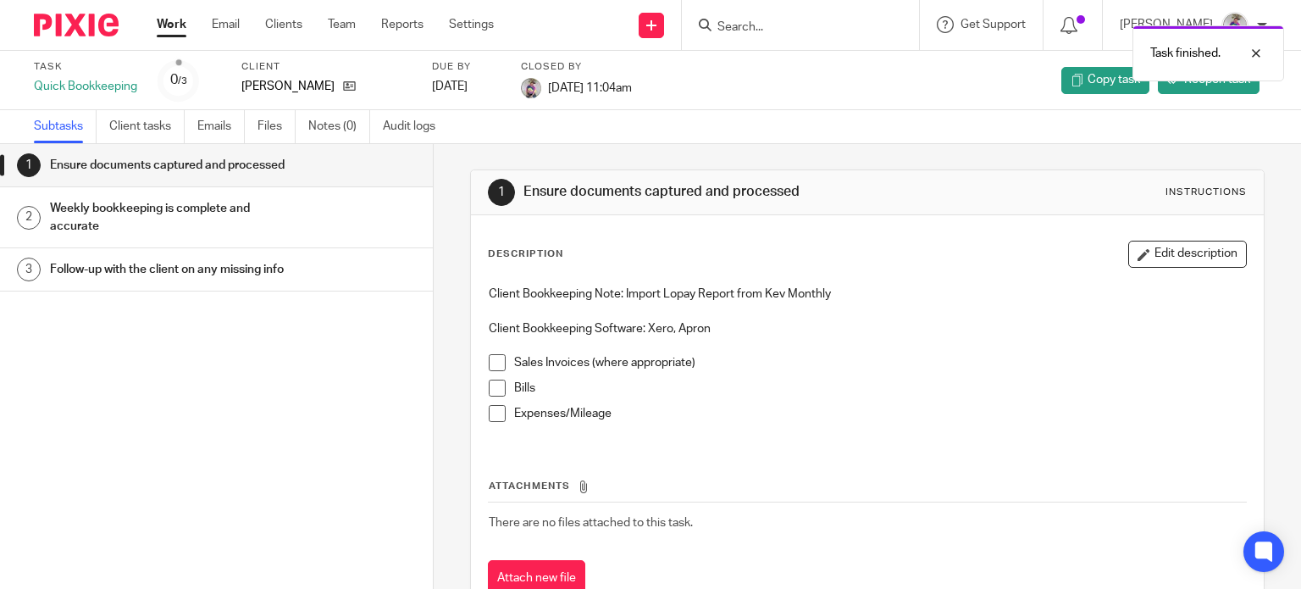
click at [174, 29] on link "Work" at bounding box center [172, 24] width 30 height 17
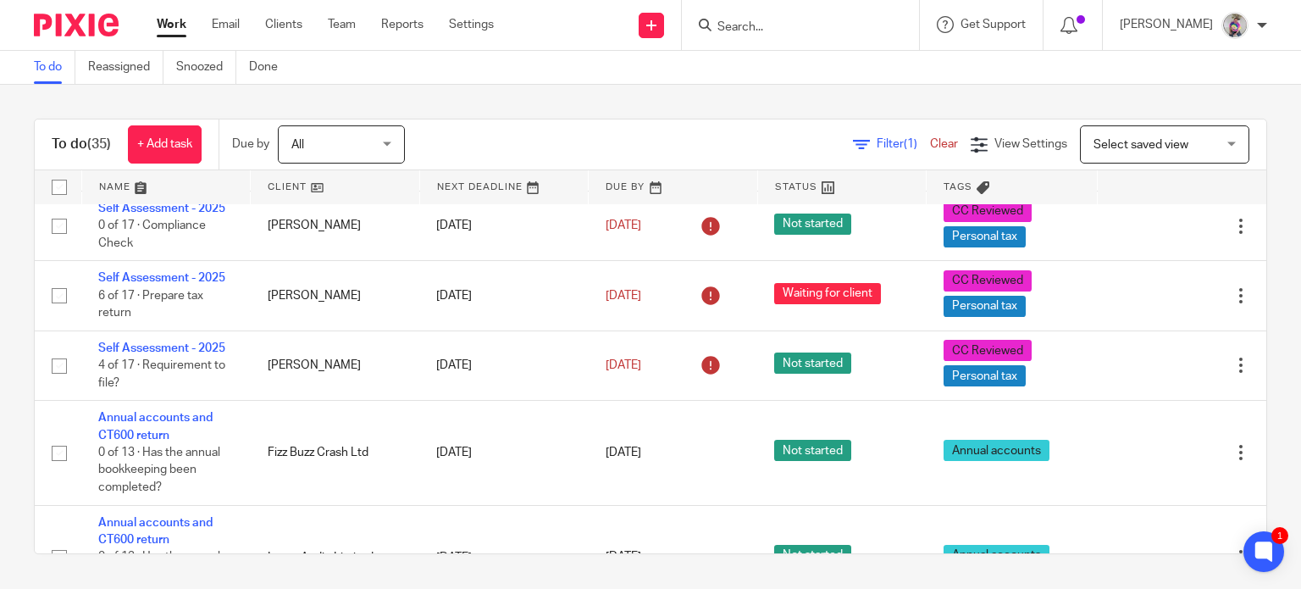
scroll to position [2588, 0]
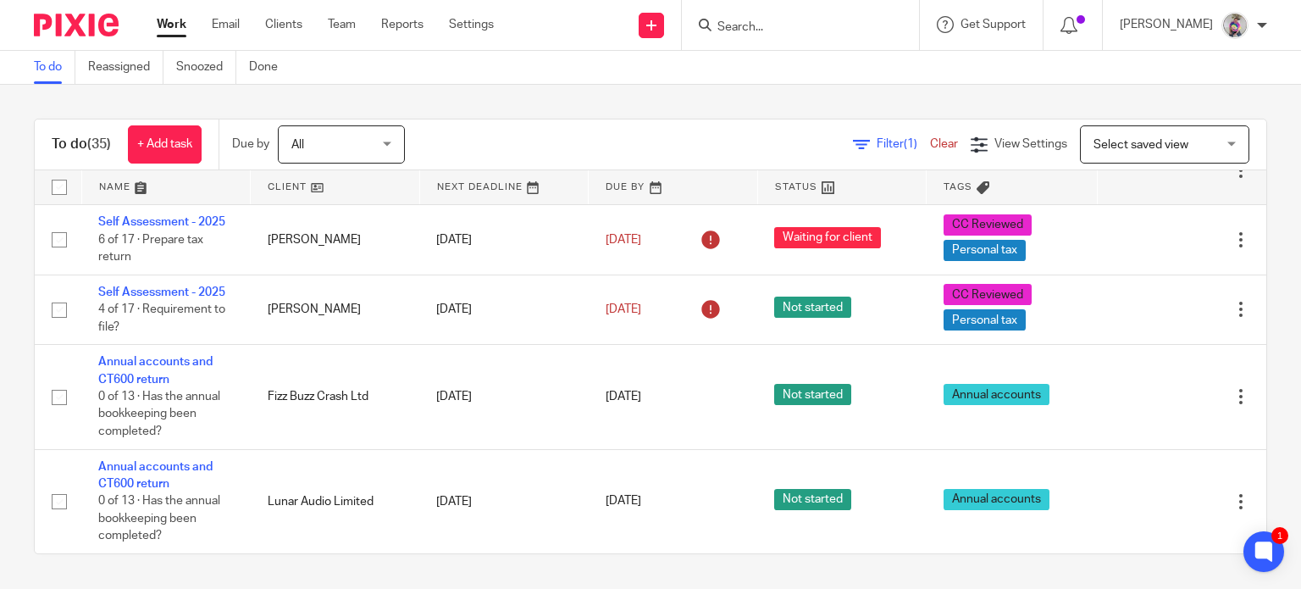
click at [783, 27] on input "Search" at bounding box center [792, 27] width 152 height 15
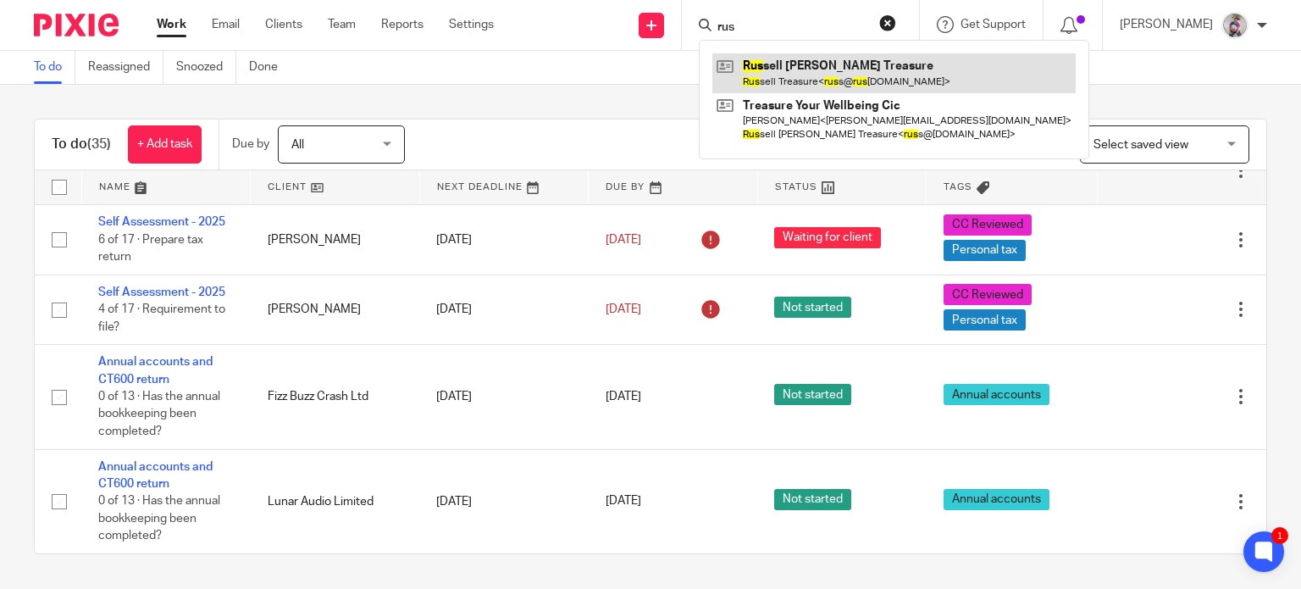
type input "rus"
click at [789, 69] on link at bounding box center [893, 72] width 363 height 39
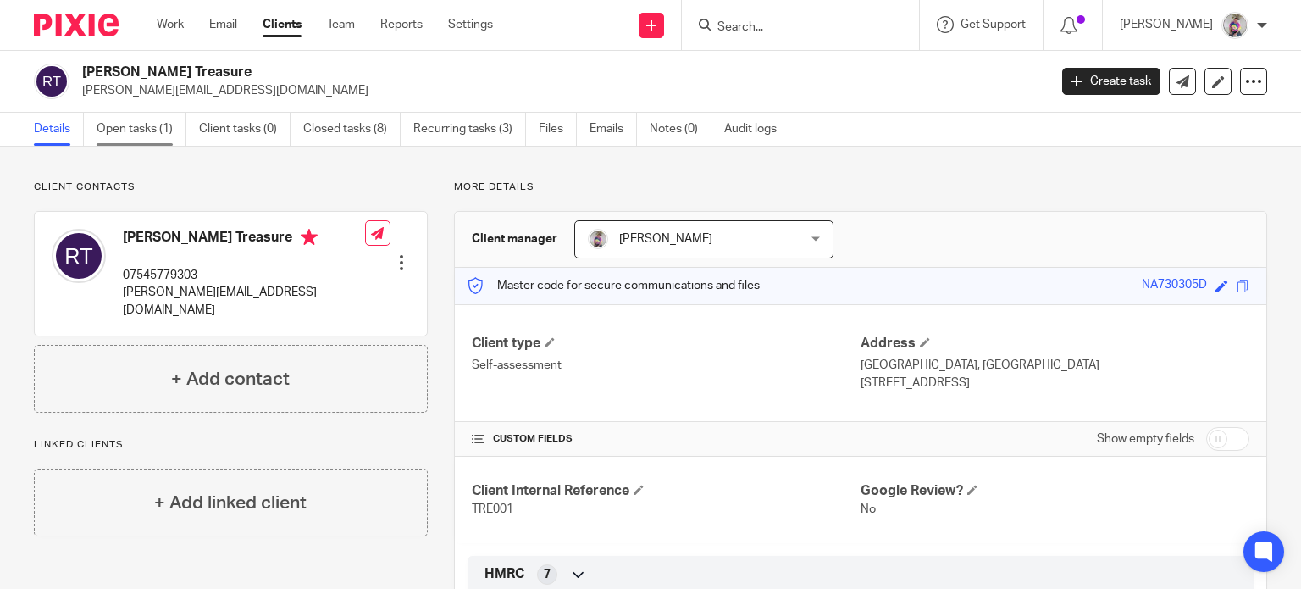
click at [136, 131] on link "Open tasks (1)" at bounding box center [142, 129] width 90 height 33
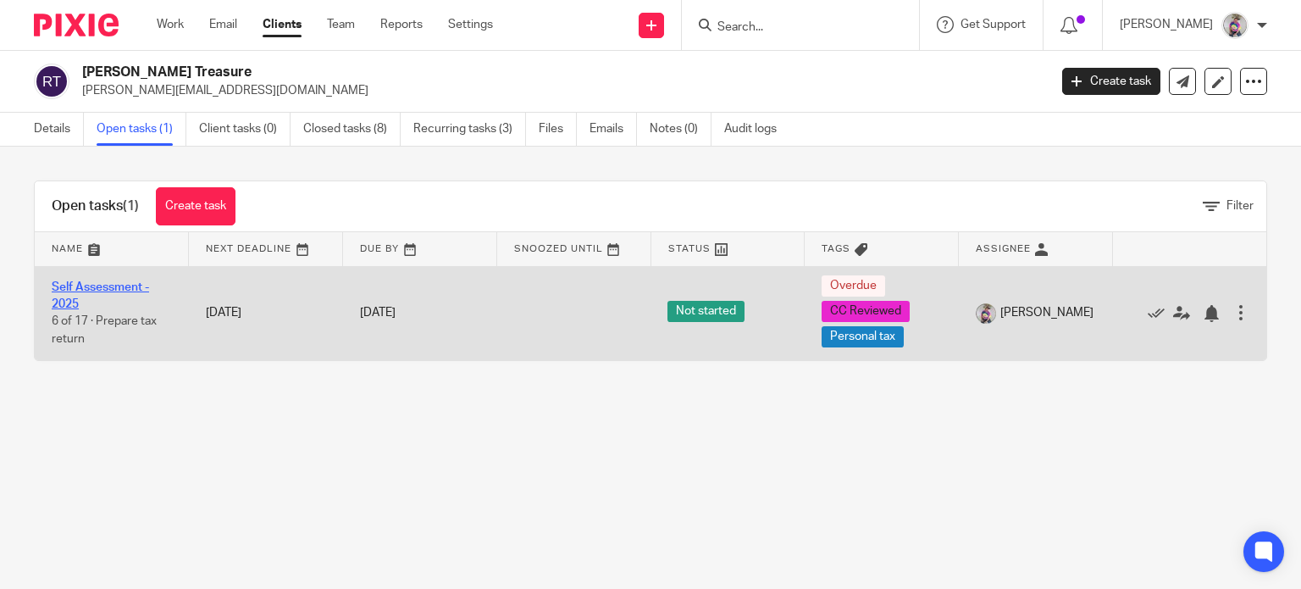
click at [80, 285] on link "Self Assessment - 2025" at bounding box center [100, 295] width 97 height 29
